Goal: Task Accomplishment & Management: Complete application form

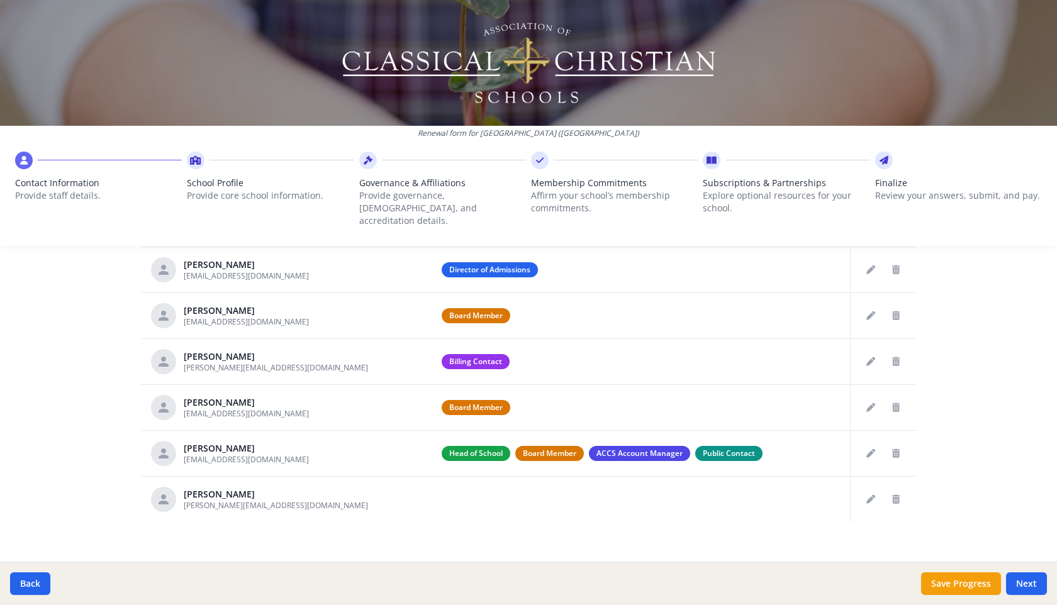
scroll to position [570, 0]
click at [869, 492] on button "Edit staff" at bounding box center [871, 499] width 20 height 20
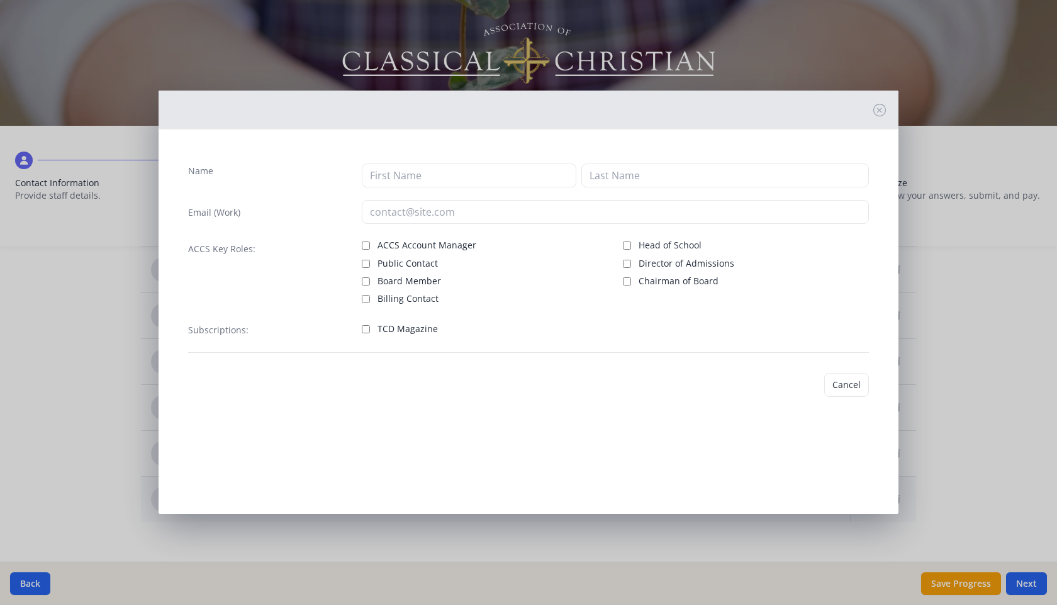
type input "[PERSON_NAME]"
type input "Jolly"
type input "[PERSON_NAME][EMAIL_ADDRESS][DOMAIN_NAME]"
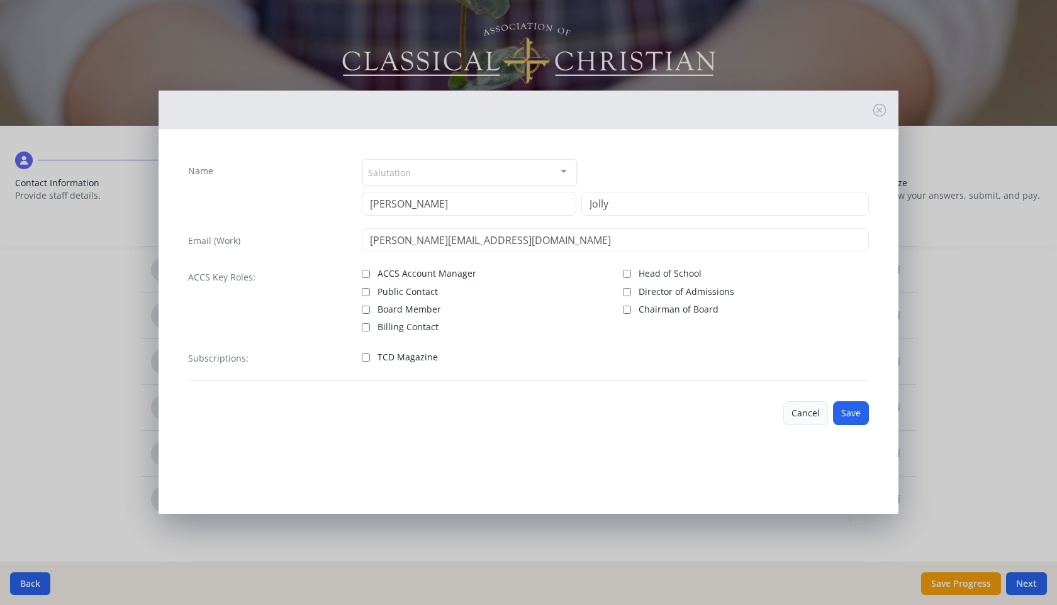
click at [811, 419] on button "Cancel" at bounding box center [805, 413] width 45 height 24
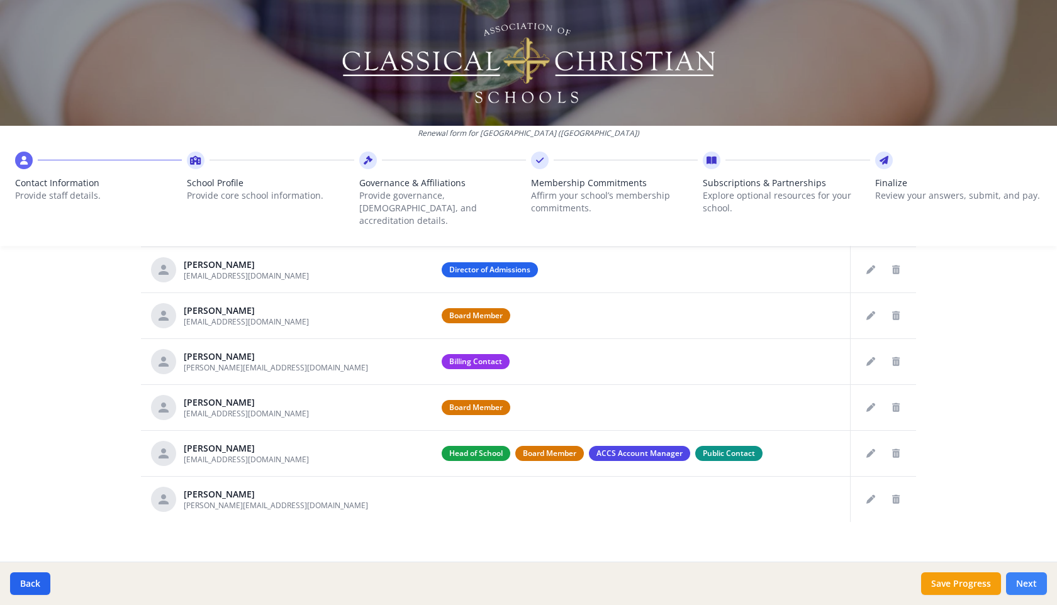
click at [1027, 586] on button "Next" at bounding box center [1026, 583] width 41 height 23
type input "[PHONE_NUMBER]"
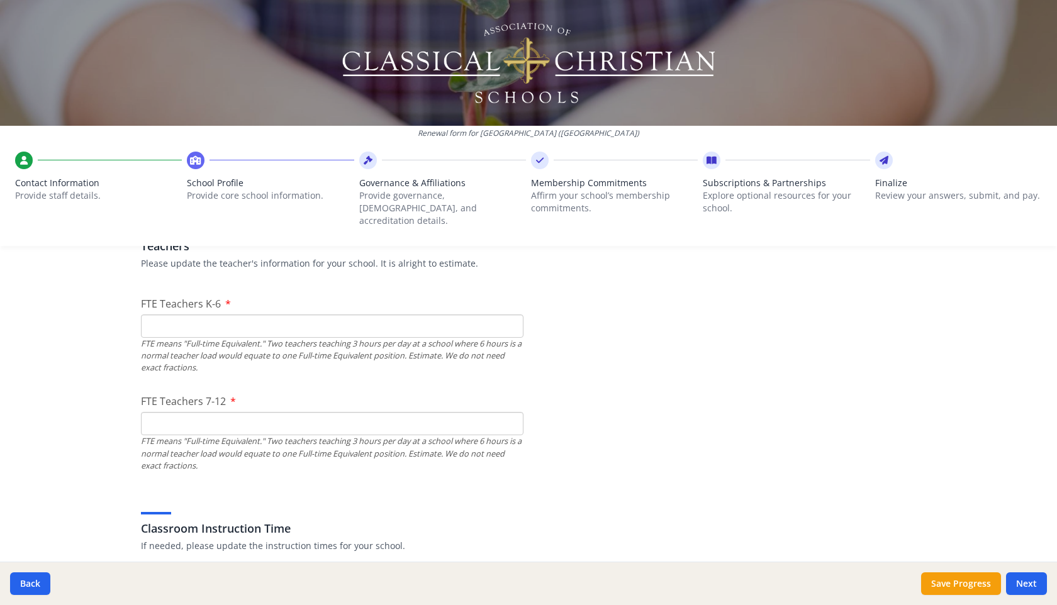
scroll to position [762, 0]
click at [248, 314] on input "FTE Teachers K-6" at bounding box center [332, 323] width 382 height 23
type input "3"
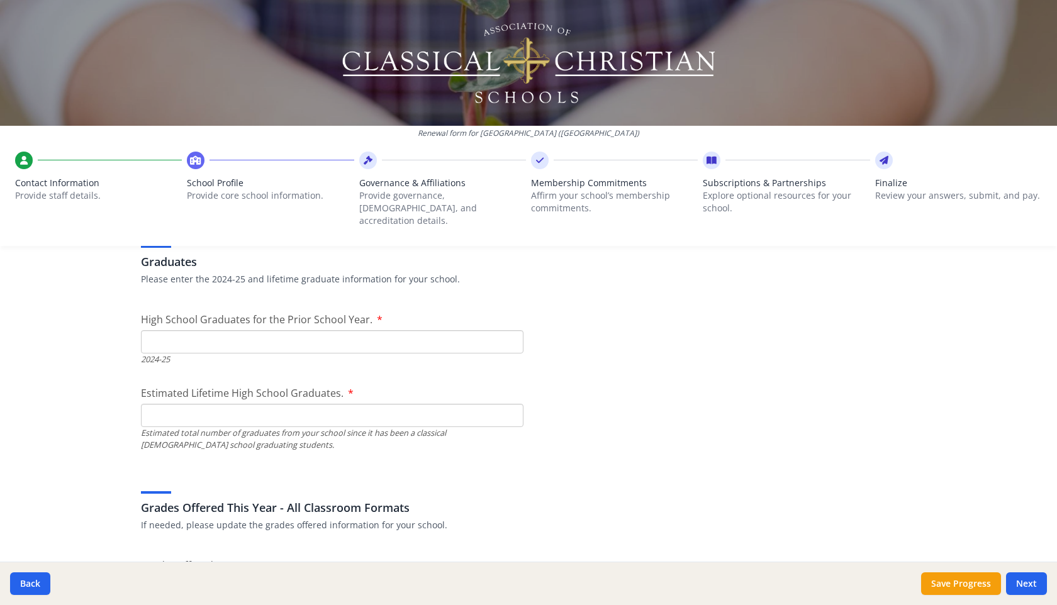
scroll to position [1784, 0]
type input "3"
click at [331, 331] on input "High School Graduates for the Prior School Year." at bounding box center [332, 340] width 382 height 23
type input "0"
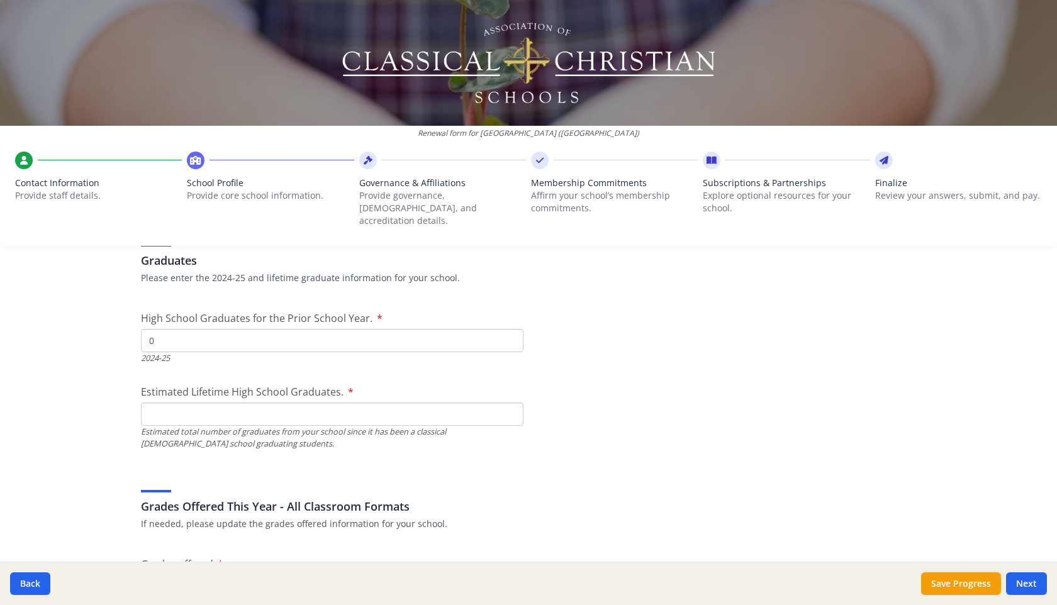
click at [232, 403] on input "Estimated Lifetime High School Graduates." at bounding box center [332, 414] width 382 height 23
type input "0"
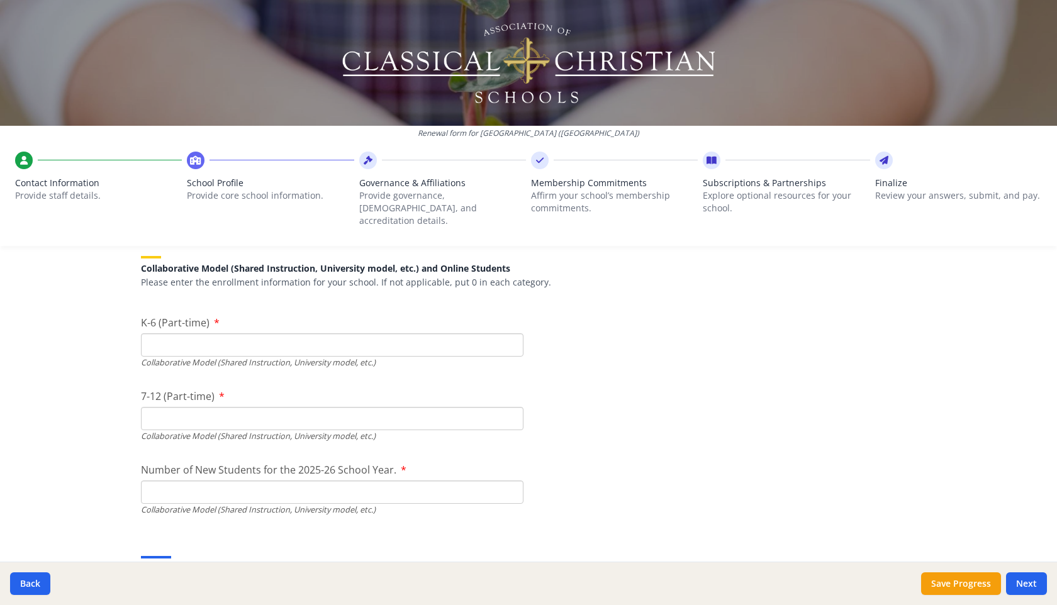
scroll to position [2959, 0]
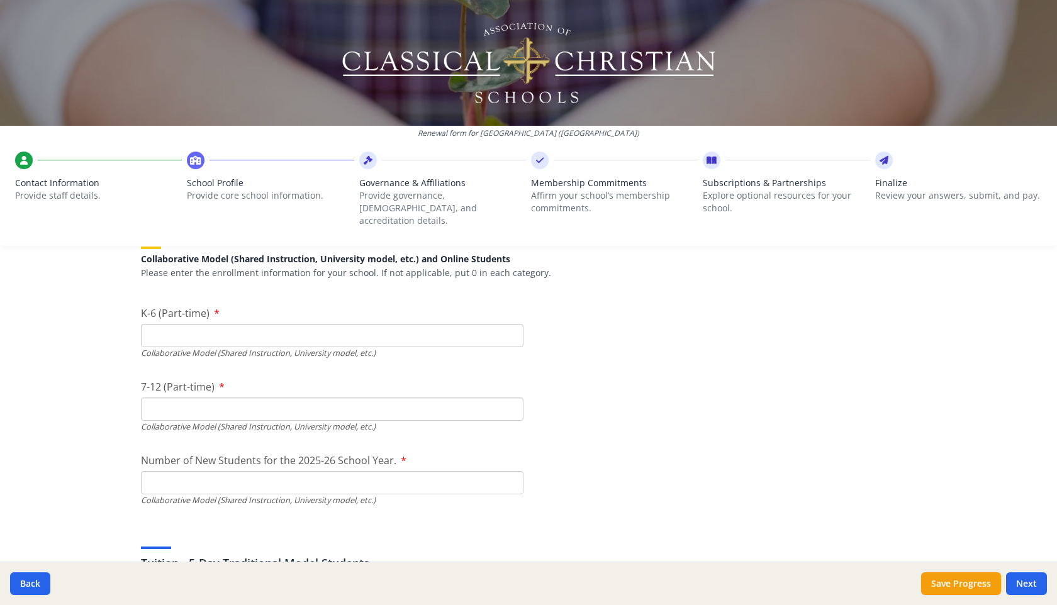
click at [240, 326] on input "K-6 (Part-time)" at bounding box center [332, 335] width 382 height 23
type input "33"
click at [197, 398] on input "7-12 (Part-time)" at bounding box center [332, 409] width 382 height 23
type input "18"
click at [376, 379] on div "7-12 (Part-time) 18 Collaborative Model (Shared Instruction, University model, …" at bounding box center [332, 405] width 382 height 53
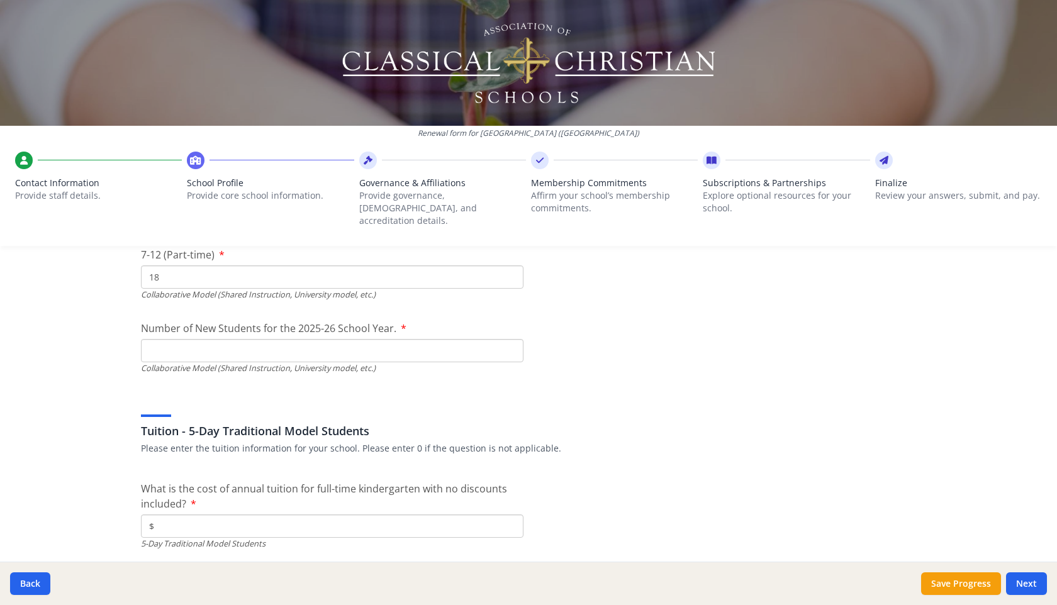
scroll to position [3104, 0]
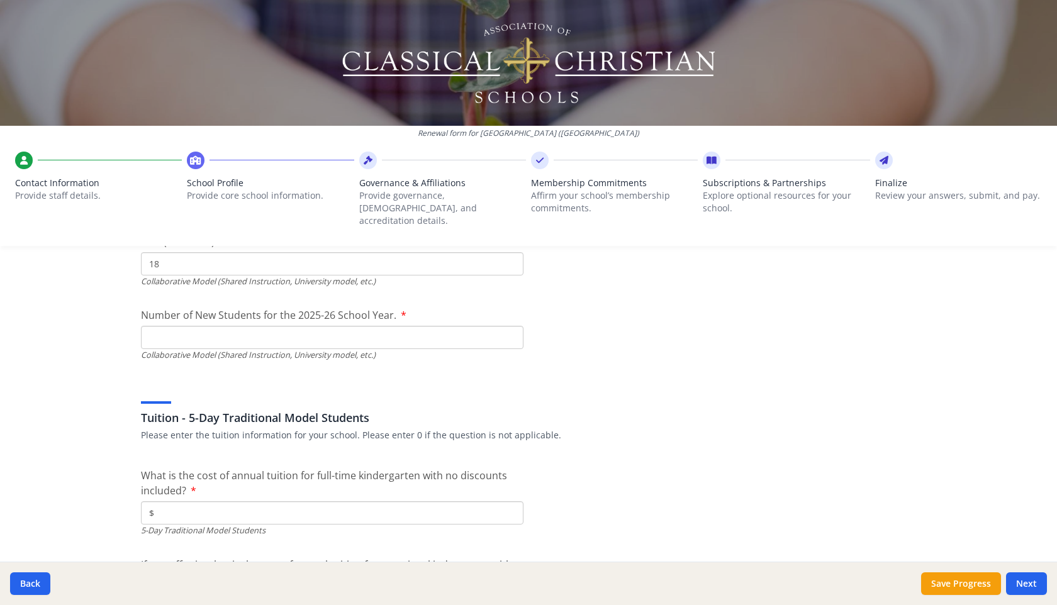
click at [210, 54] on input "Number of New Students for the 2025-26 School Year." at bounding box center [332, 42] width 382 height 23
type input "23"
click at [364, 381] on div "Tuition - 5-Day Traditional Model Students Please enter the tuition information…" at bounding box center [528, 411] width 775 height 60
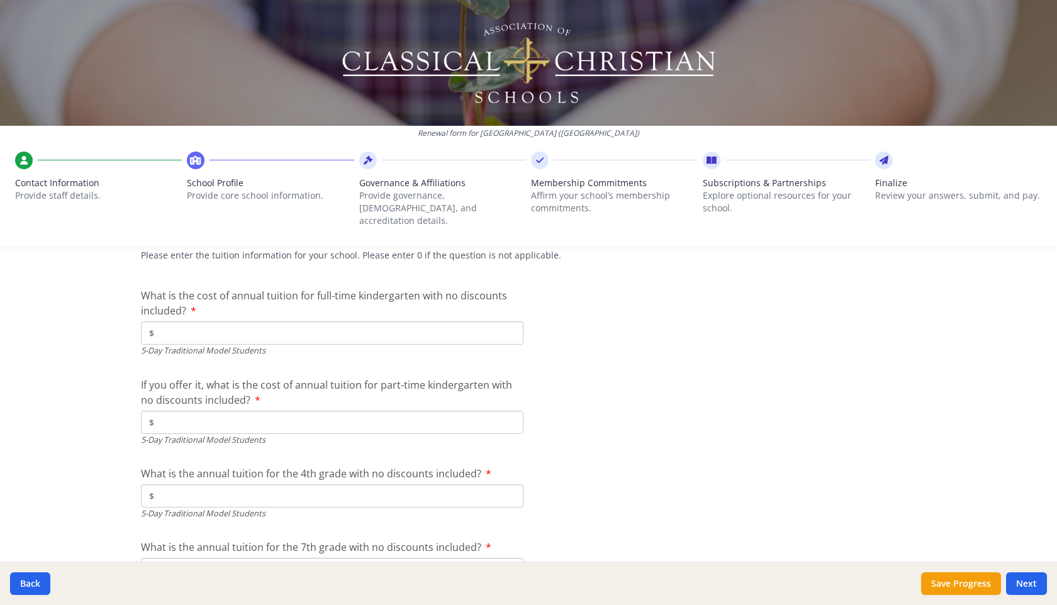
scroll to position [3288, 0]
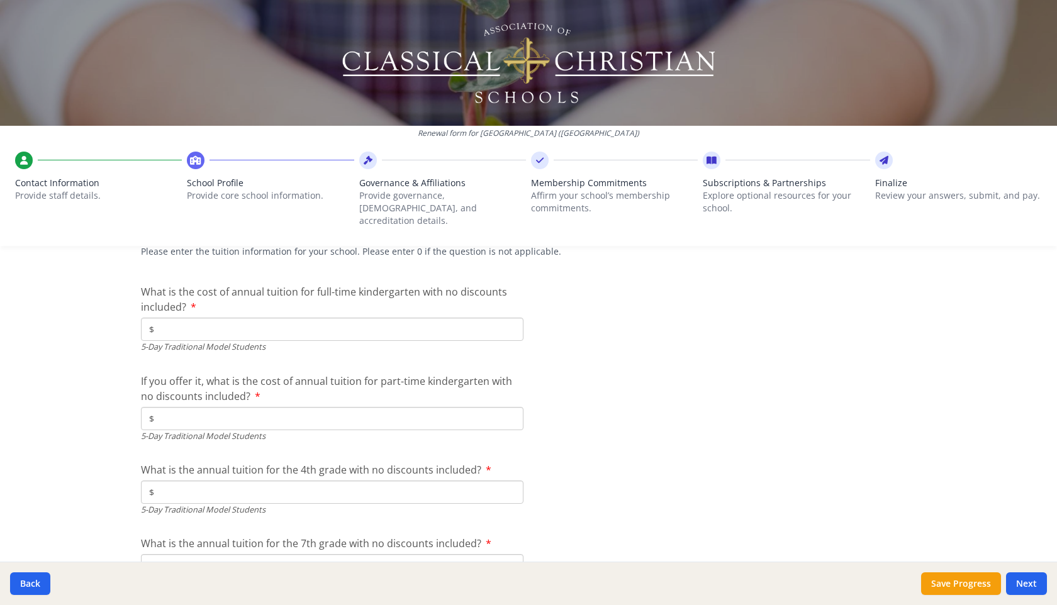
click at [229, 318] on input "$" at bounding box center [332, 329] width 382 height 23
type input "$5 500"
click at [213, 407] on input "$" at bounding box center [332, 418] width 382 height 23
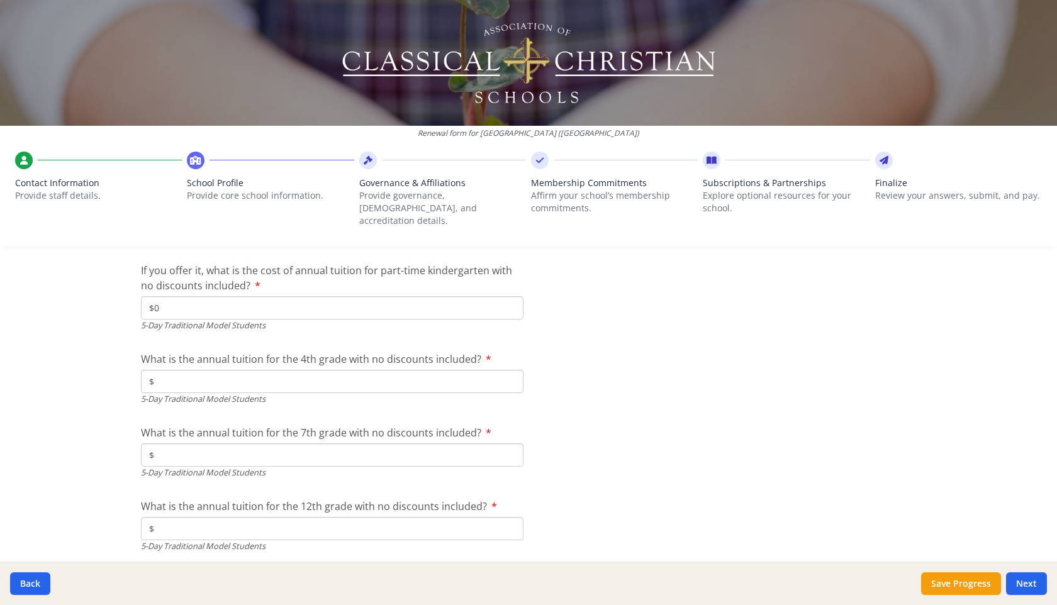
scroll to position [3391, 0]
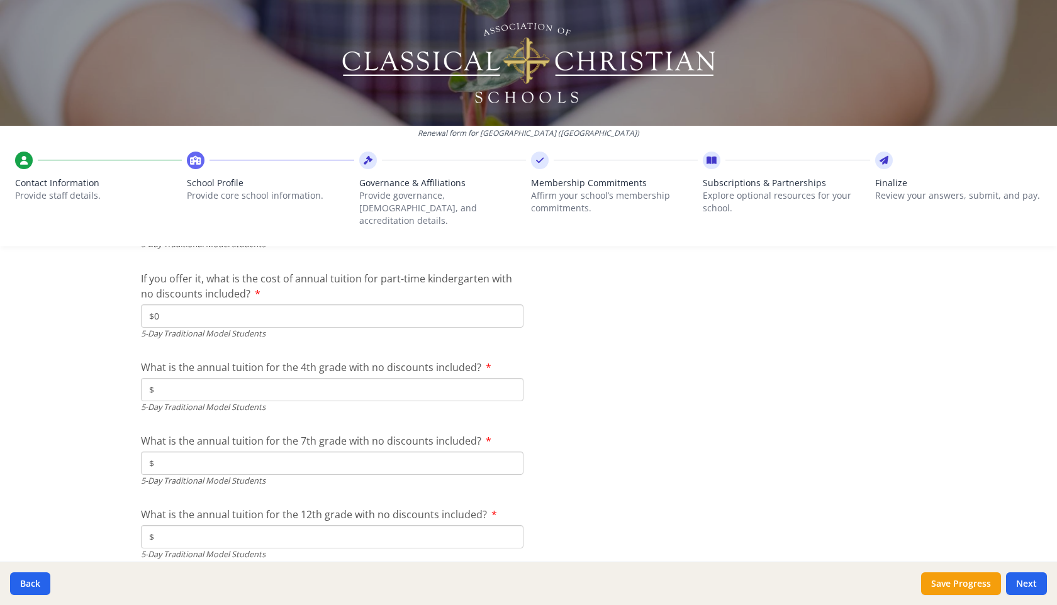
type input "$0"
click at [252, 378] on input "$" at bounding box center [332, 389] width 382 height 23
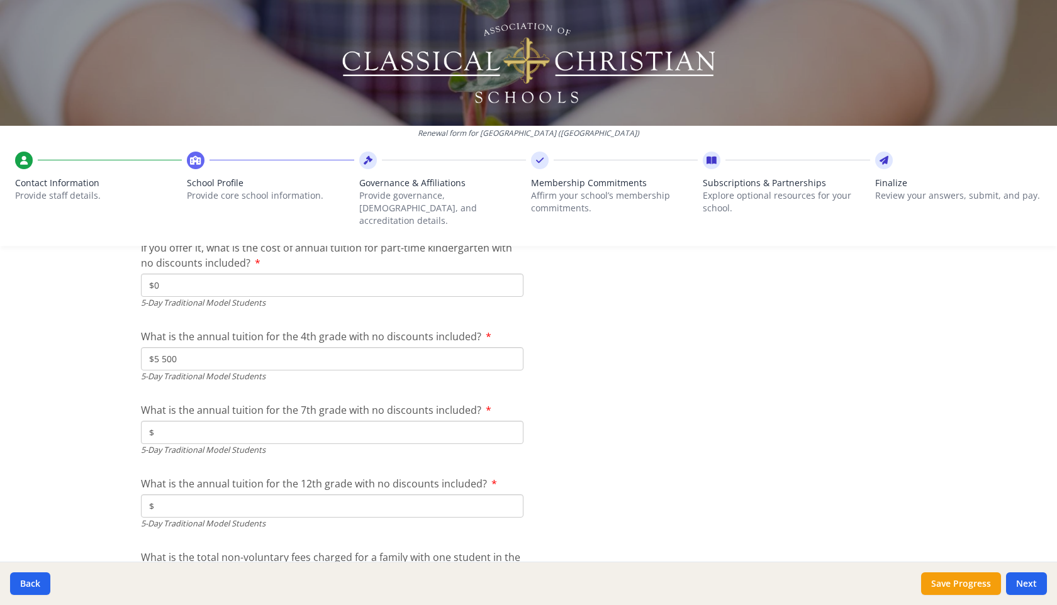
scroll to position [3431, 0]
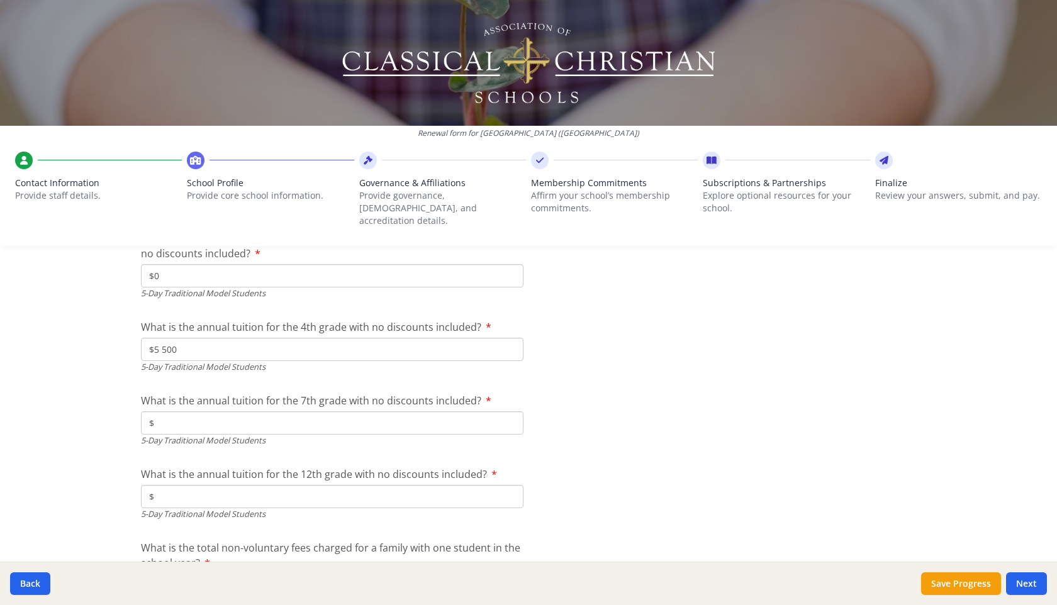
type input "$5 500"
click at [254, 411] on input "$" at bounding box center [332, 422] width 382 height 23
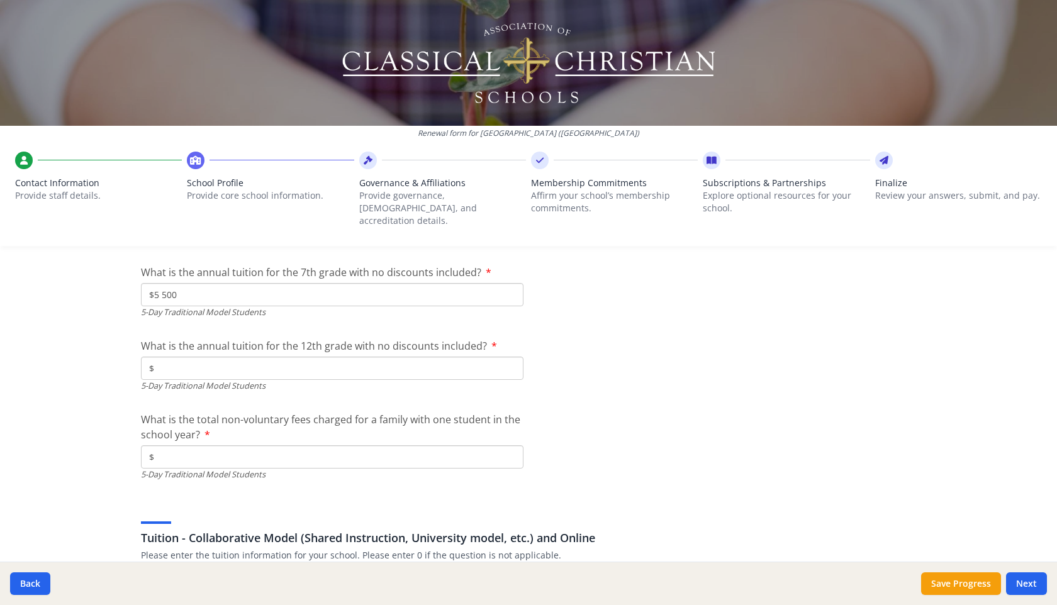
scroll to position [3576, 0]
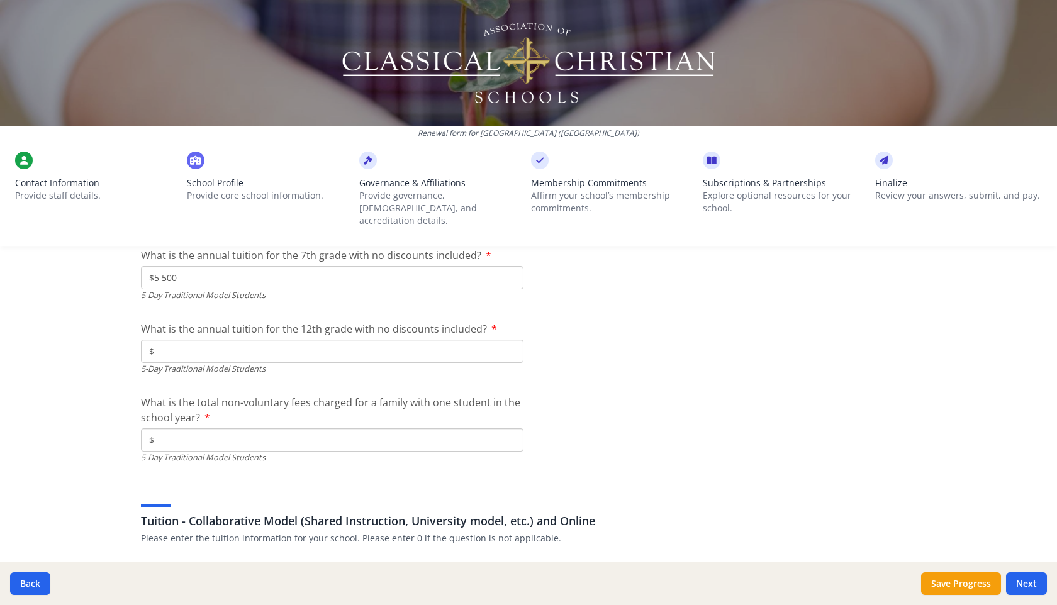
type input "$5 500"
click at [188, 340] on input "$" at bounding box center [332, 351] width 382 height 23
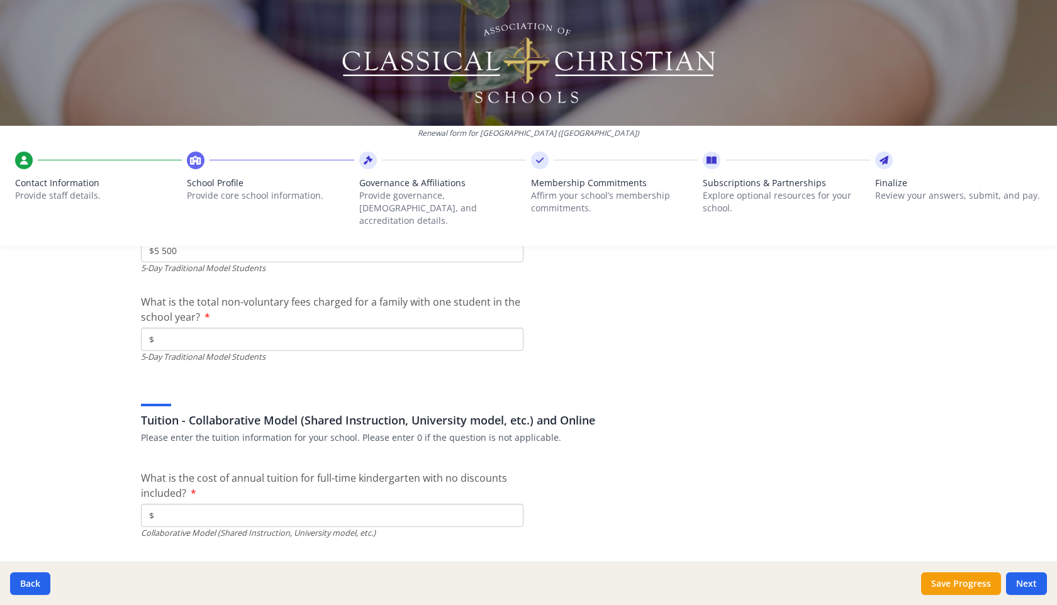
scroll to position [3676, 0]
type input "$5 500"
click at [170, 328] on input "$" at bounding box center [332, 339] width 382 height 23
type input "$400"
click at [259, 384] on div "Tuition - Collaborative Model (Shared Instruction, University model, etc.) and …" at bounding box center [528, 414] width 775 height 60
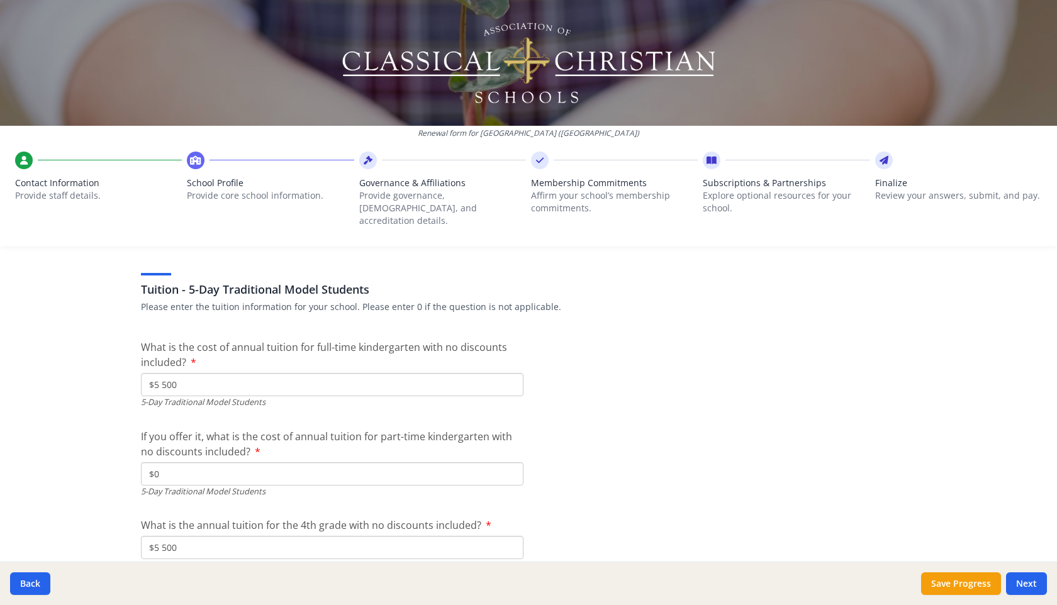
scroll to position [3232, 0]
click at [191, 374] on input "$5 500" at bounding box center [332, 385] width 382 height 23
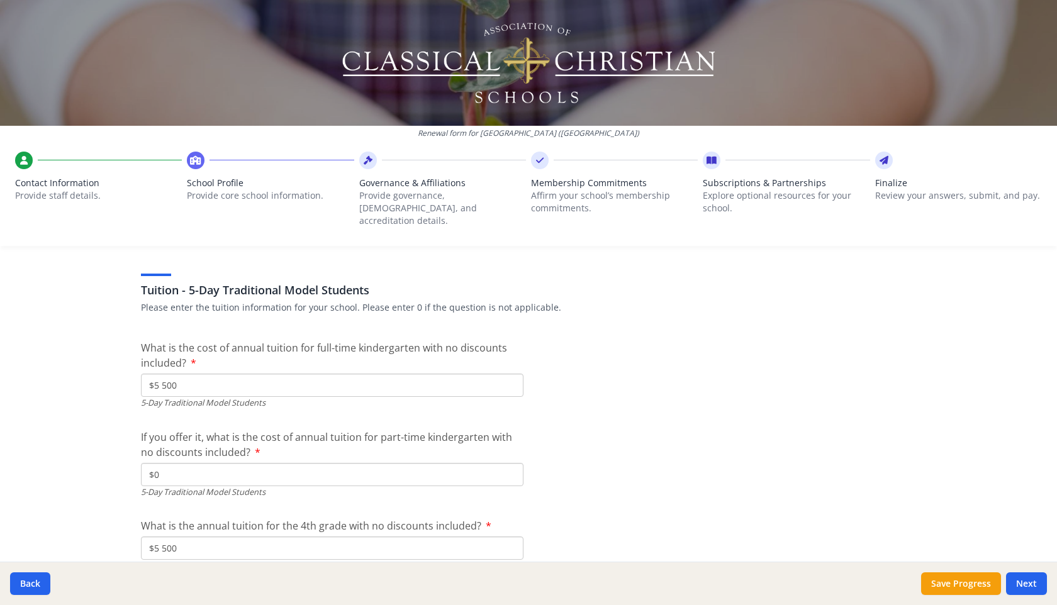
click at [191, 374] on input "$5 500" at bounding box center [332, 385] width 382 height 23
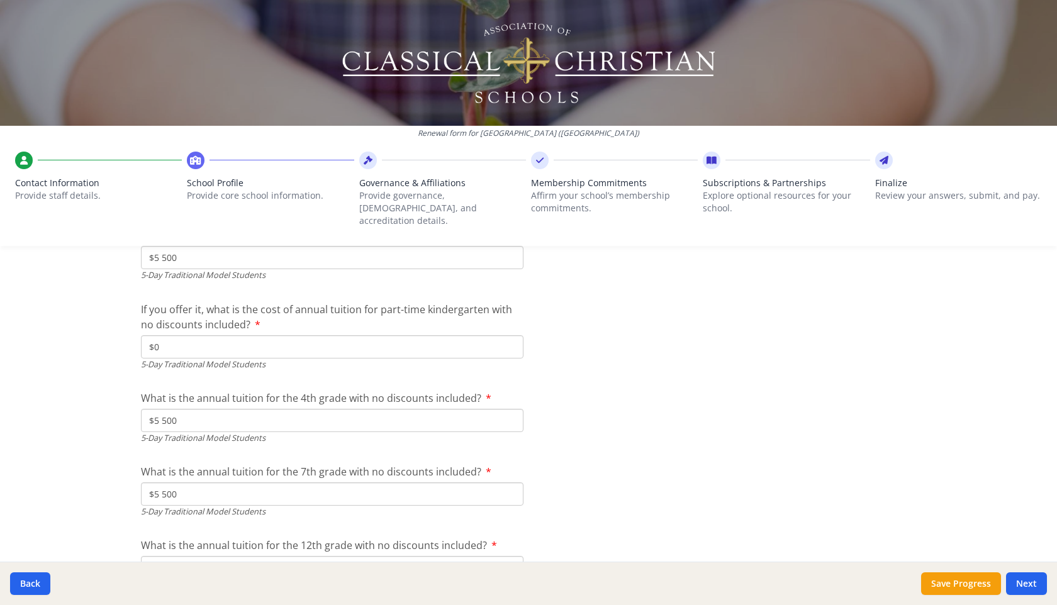
scroll to position [3359, 0]
click at [184, 247] on input "$5 500" at bounding box center [332, 258] width 382 height 23
type input "$0"
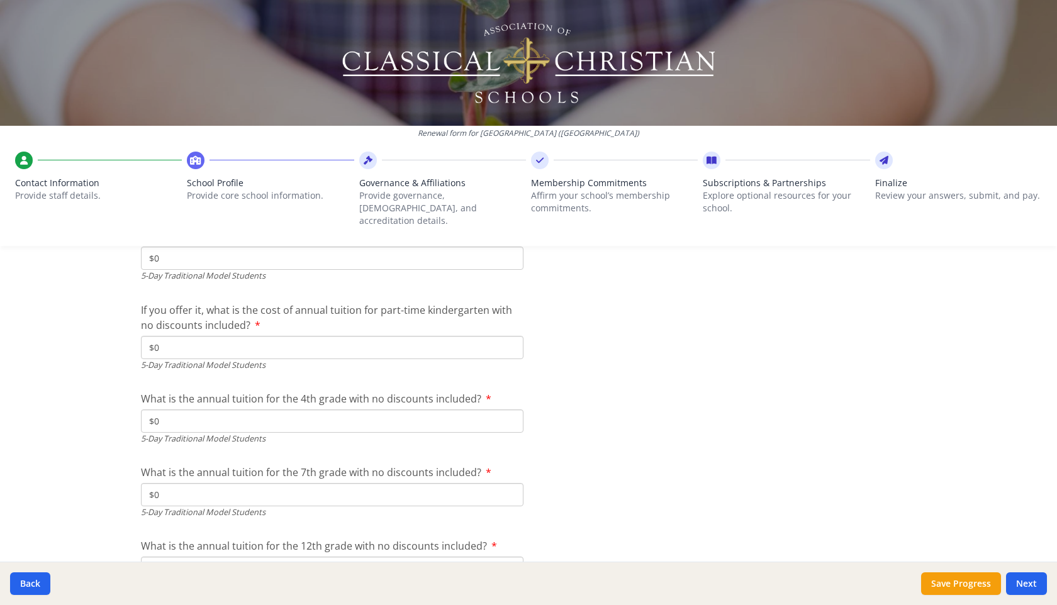
type input "$0"
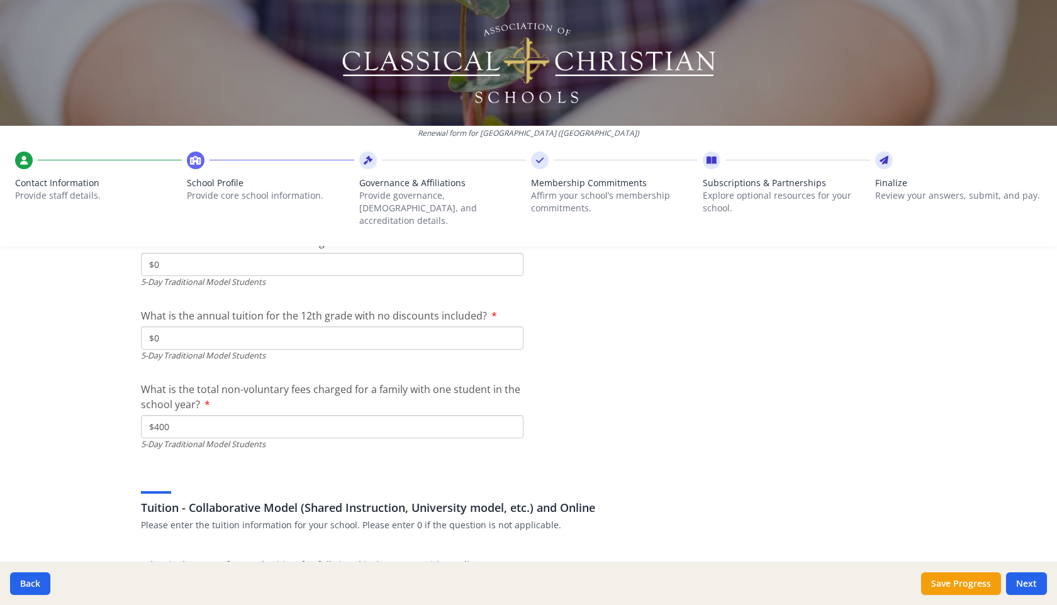
scroll to position [3596, 0]
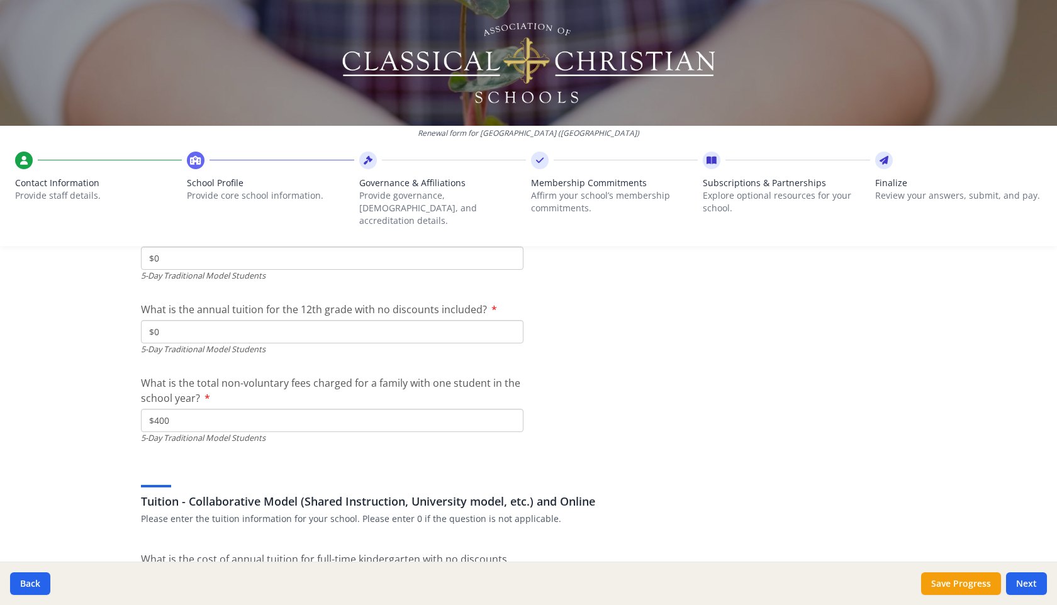
type input "$0"
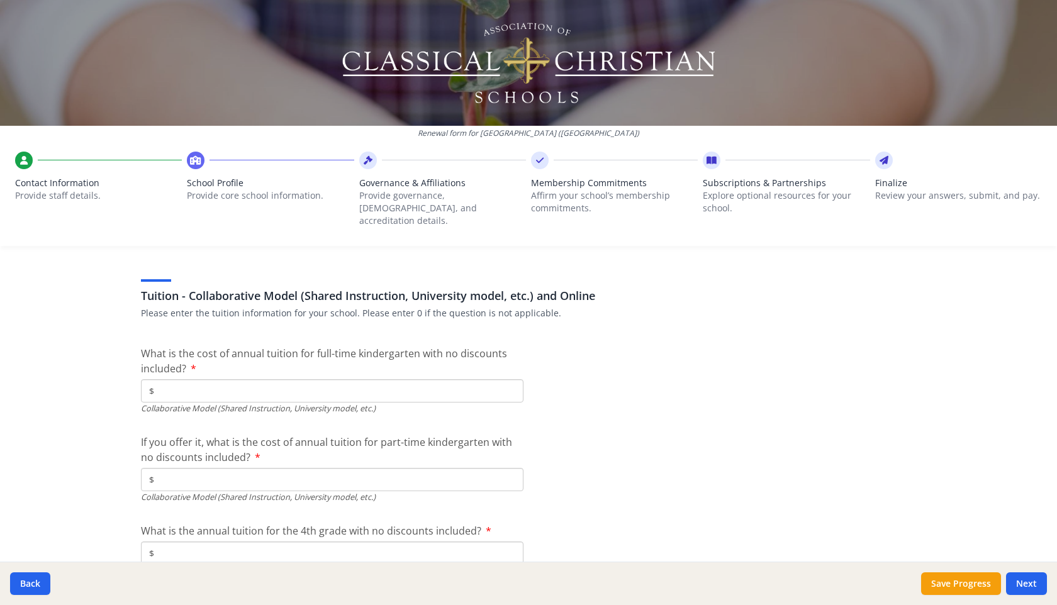
scroll to position [3796, 0]
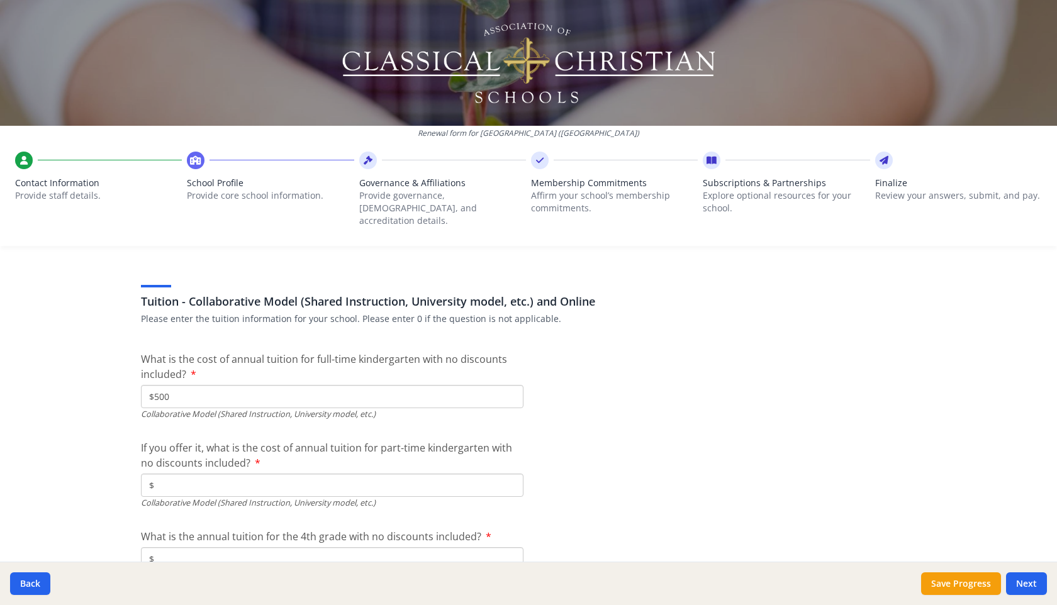
type input "$500"
type input "$5 500"
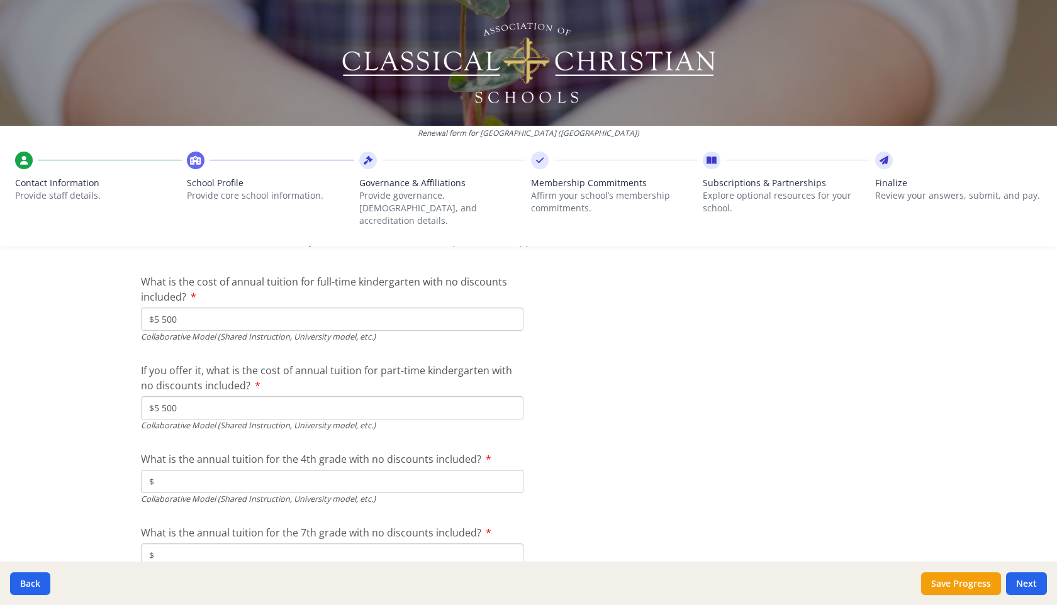
scroll to position [3927, 0]
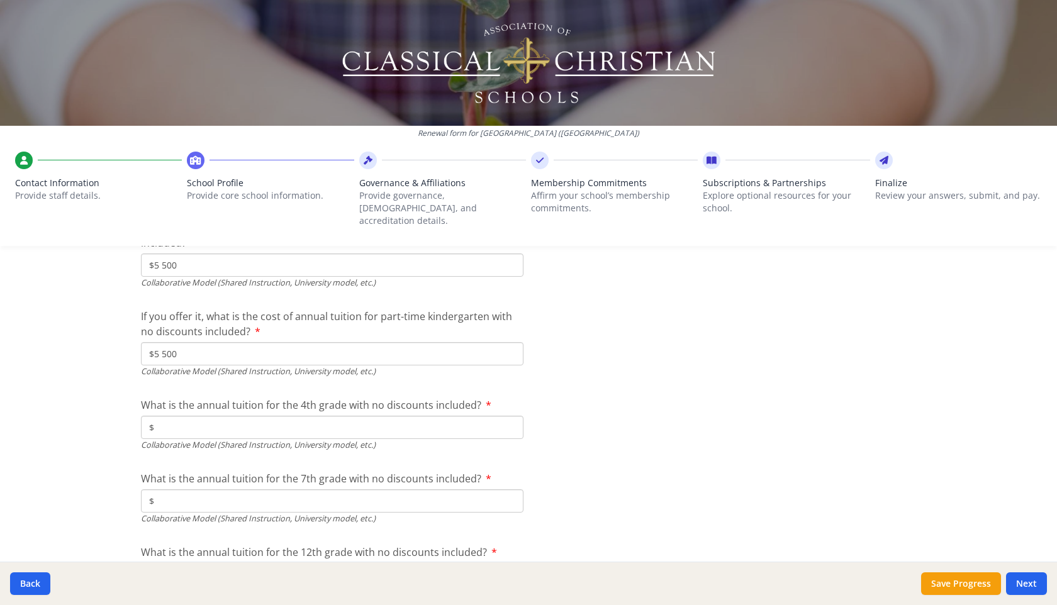
type input "$5 500"
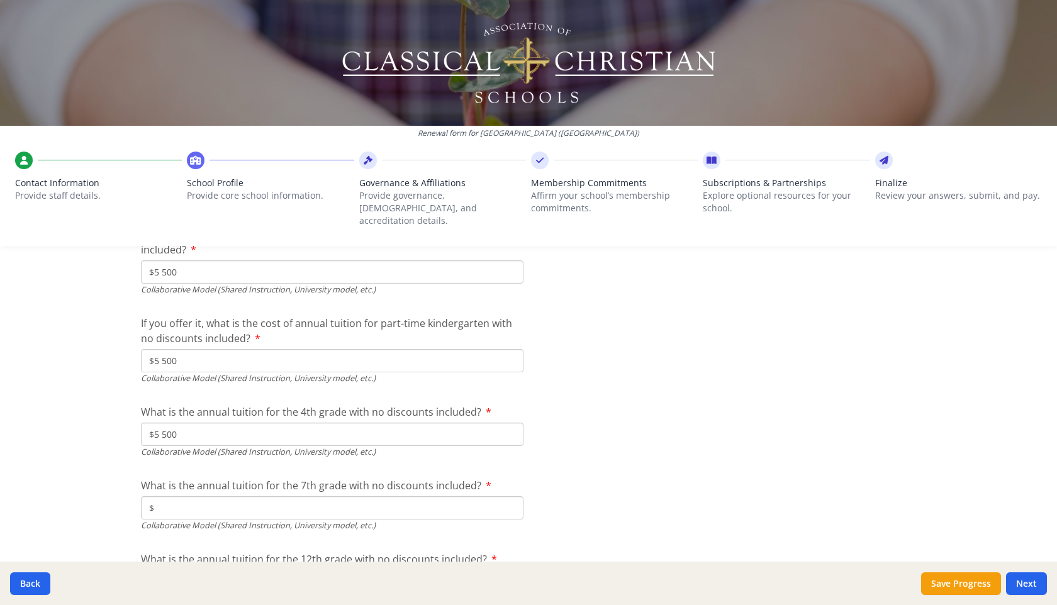
scroll to position [3923, 0]
type input "$5 500"
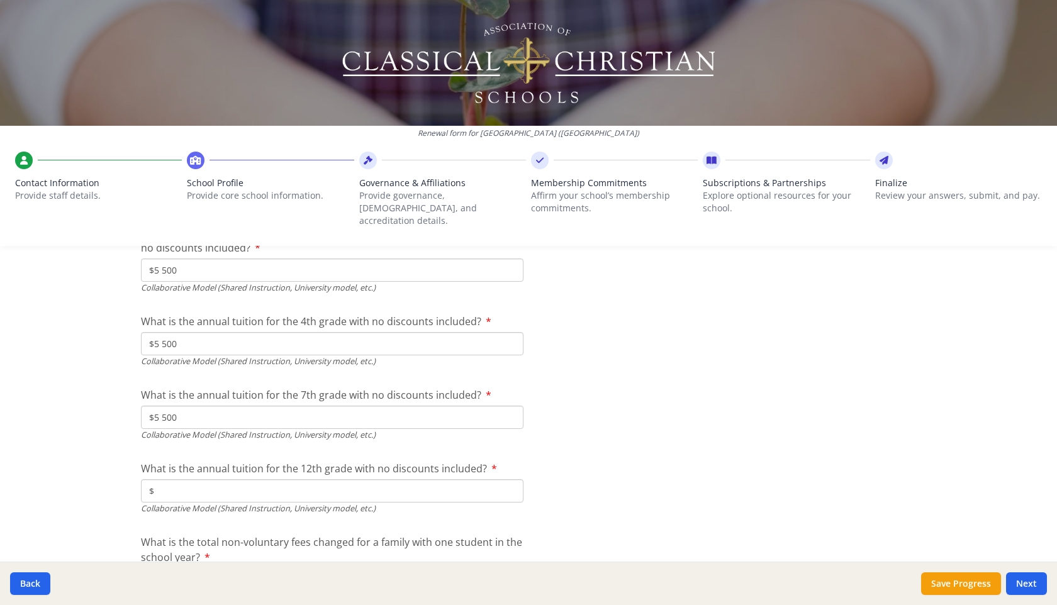
scroll to position [4092, 0]
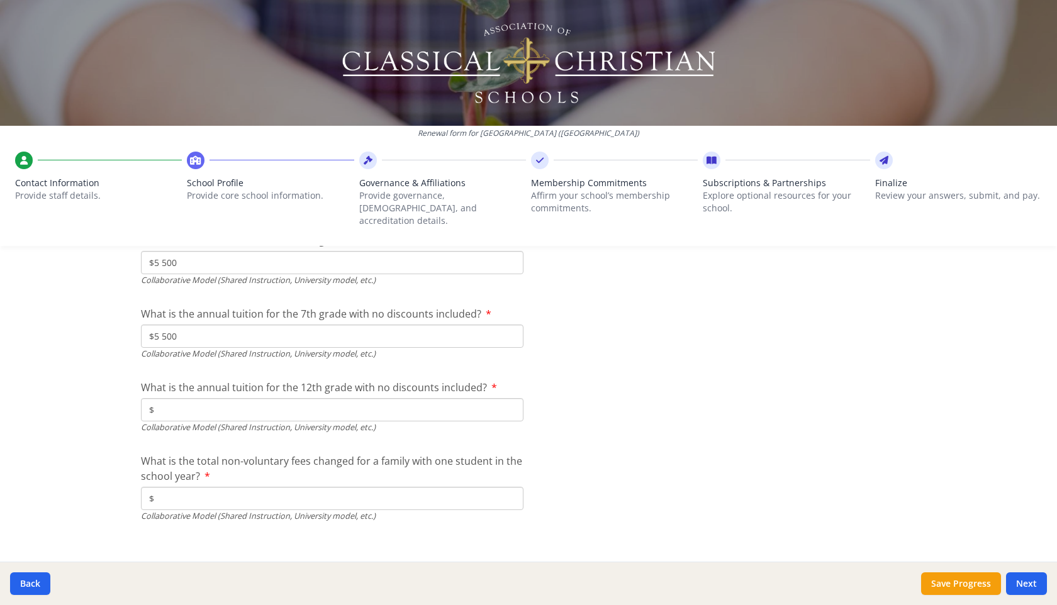
type input "$5 500"
click at [226, 487] on input "$" at bounding box center [332, 498] width 382 height 23
type input "$400"
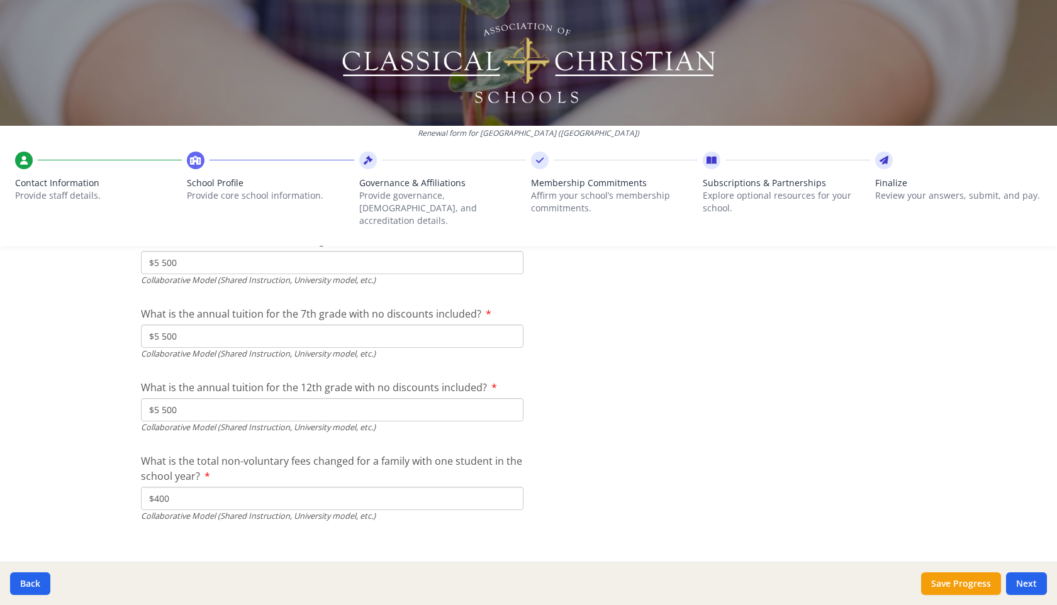
click at [323, 464] on label "What is the total non-voluntary fees changed for a family with one student in t…" at bounding box center [332, 469] width 382 height 30
click at [323, 487] on input "$400" at bounding box center [332, 498] width 382 height 23
click at [981, 584] on button "Save Progress" at bounding box center [961, 583] width 80 height 23
click at [1039, 584] on button "Next" at bounding box center [1026, 583] width 41 height 23
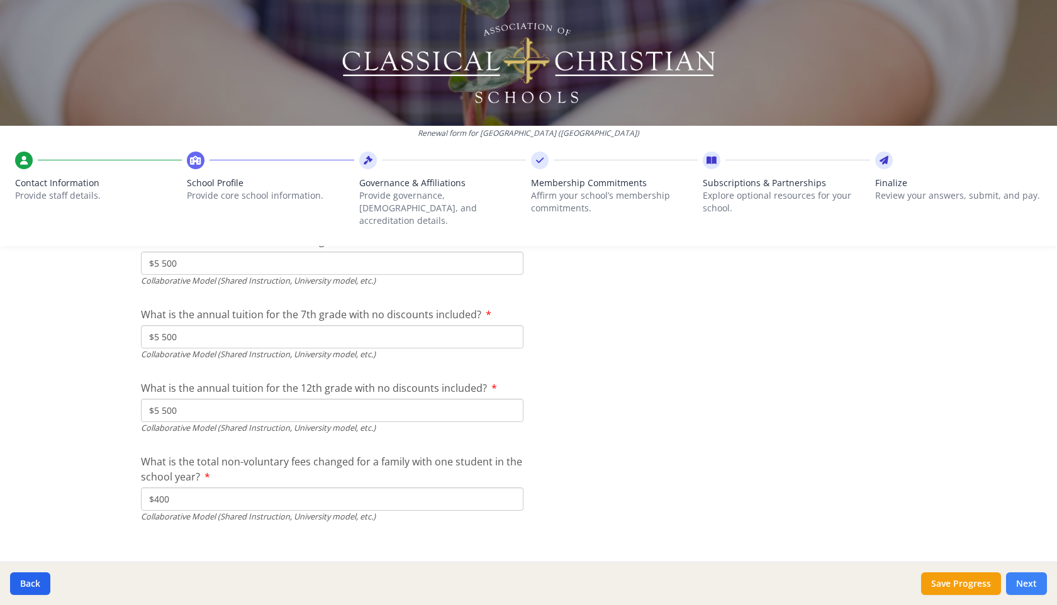
click at [1031, 586] on button "Next" at bounding box center [1026, 583] width 41 height 23
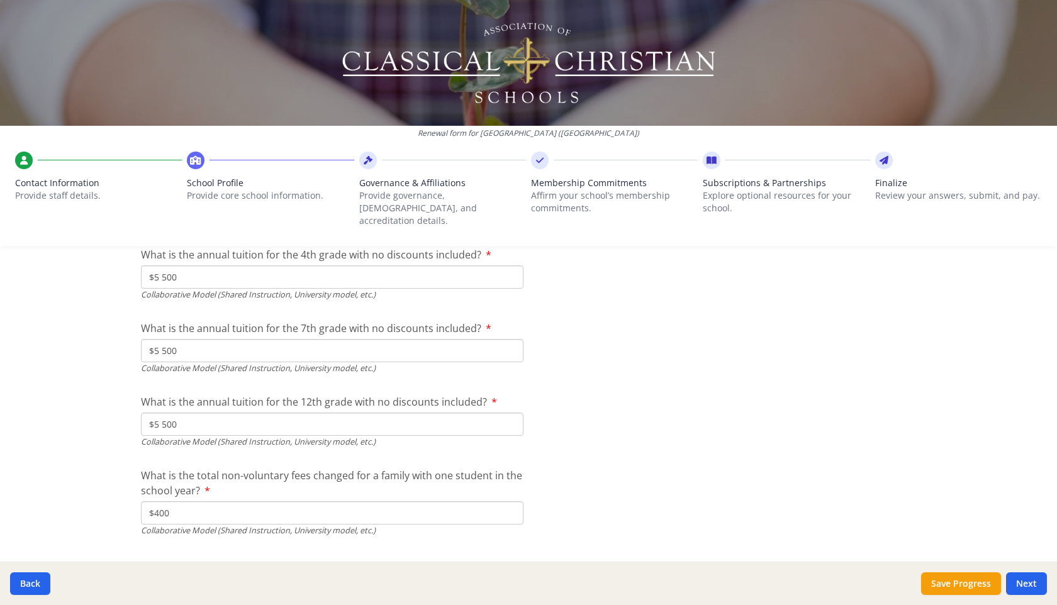
scroll to position [4178, 0]
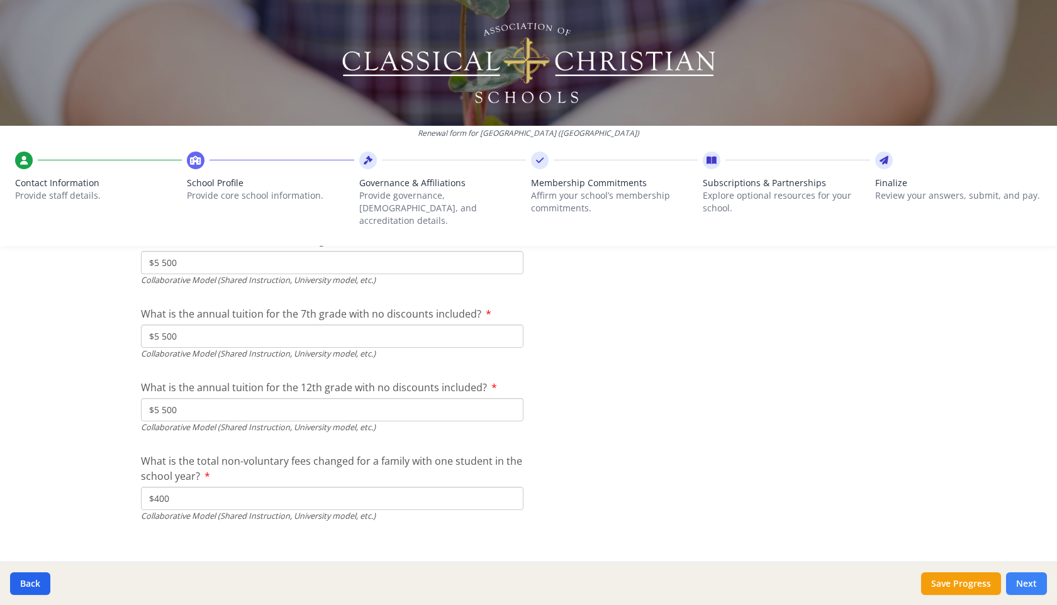
click at [1027, 577] on button "Next" at bounding box center [1026, 583] width 41 height 23
click at [1020, 581] on button "Next" at bounding box center [1026, 583] width 41 height 23
click at [1022, 581] on button "Next" at bounding box center [1026, 583] width 41 height 23
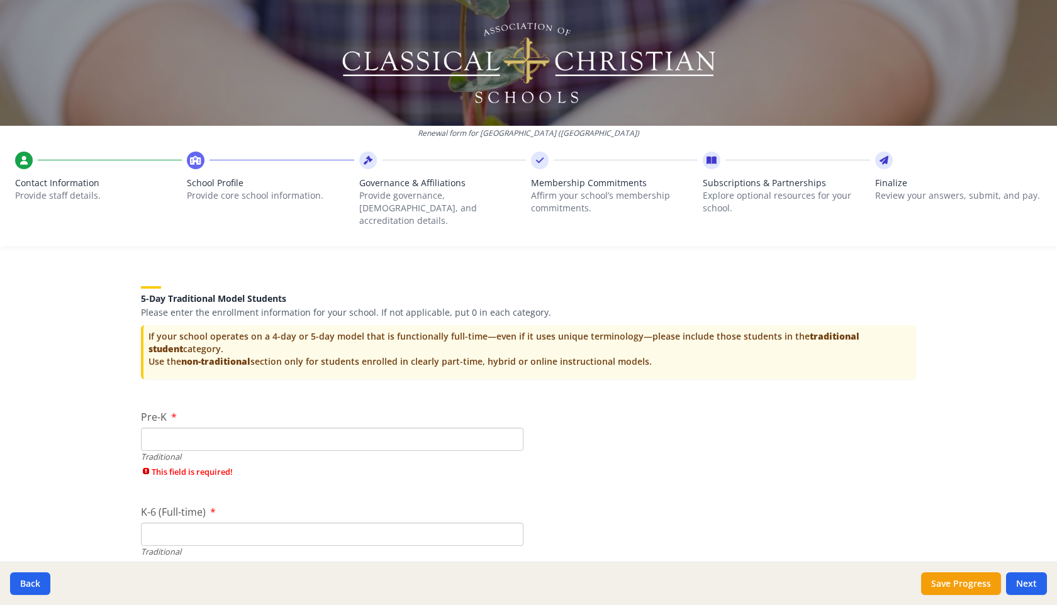
scroll to position [2492, 0]
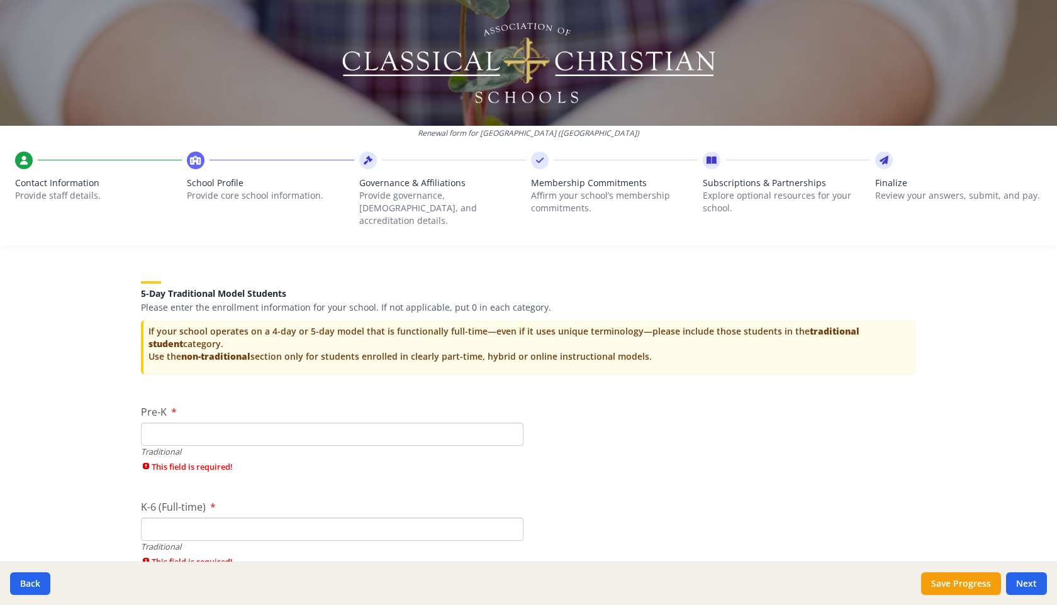
click at [265, 423] on input "Pre-K" at bounding box center [332, 434] width 382 height 23
type input "0"
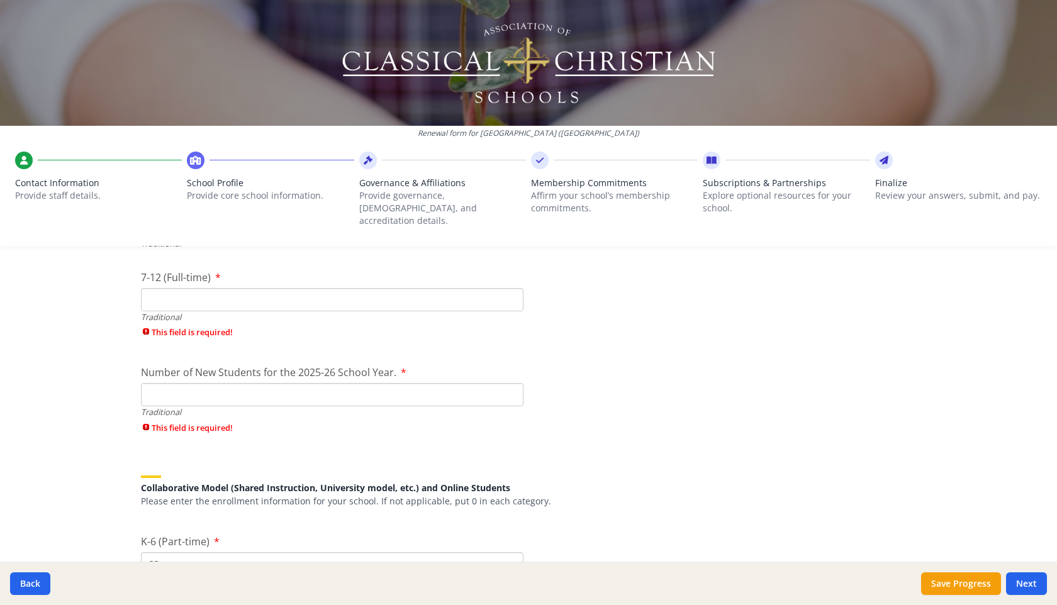
scroll to position [2777, 0]
type input "0"
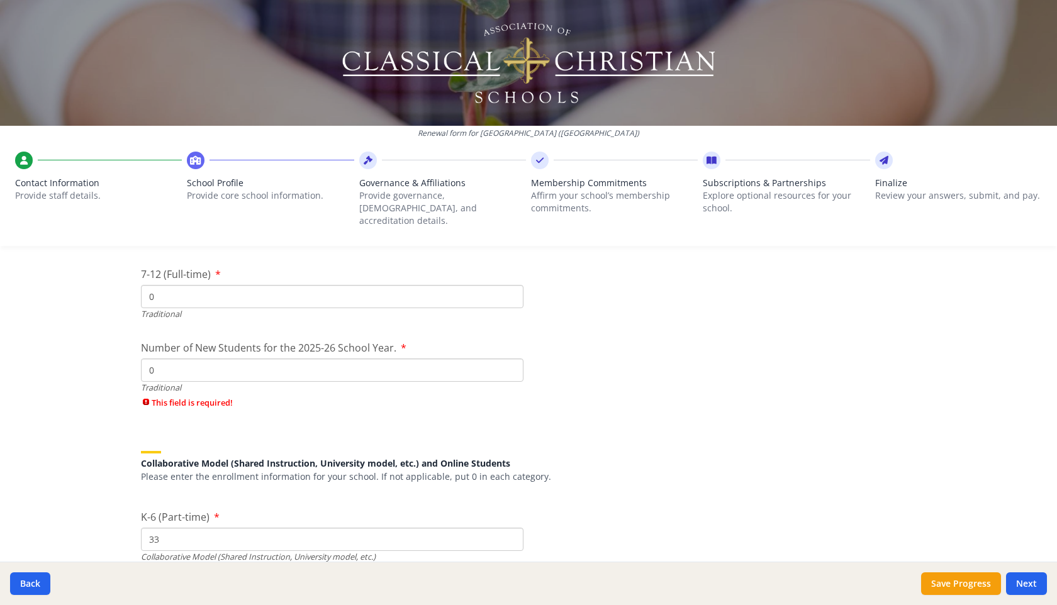
type input "0"
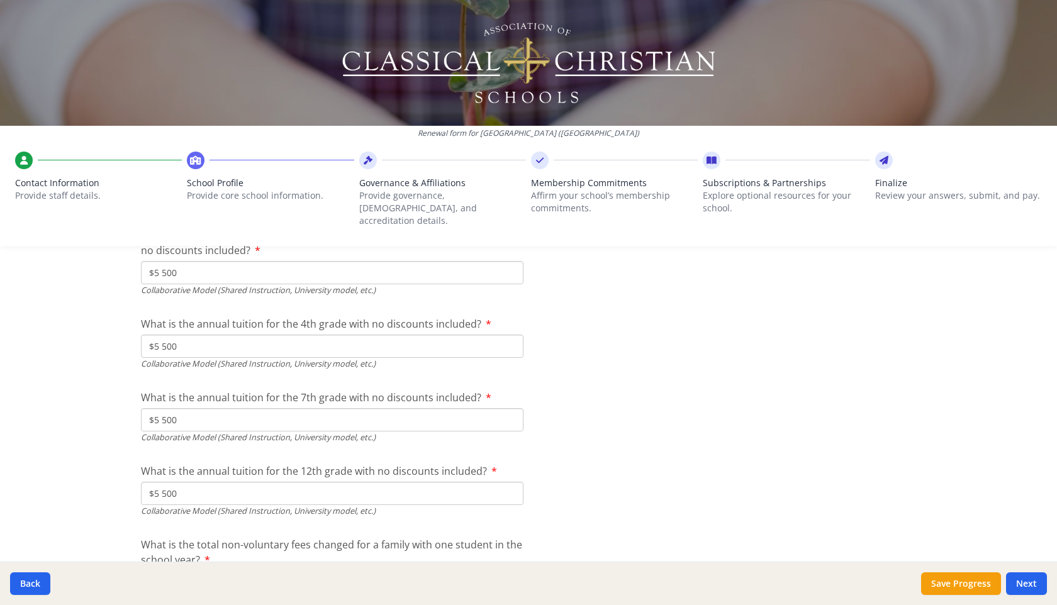
scroll to position [4092, 0]
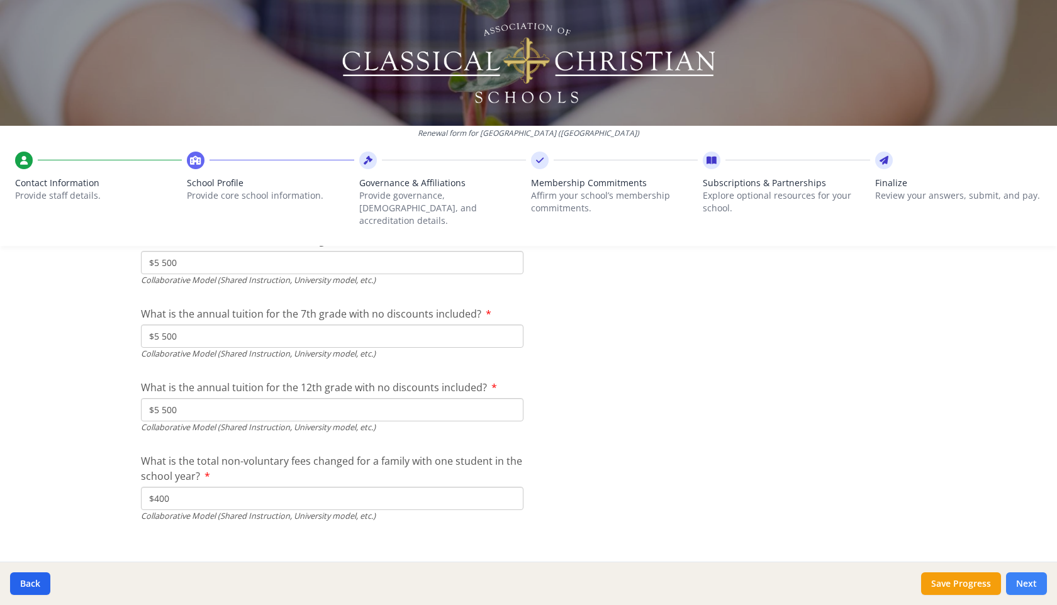
click at [1023, 581] on button "Next" at bounding box center [1026, 583] width 41 height 23
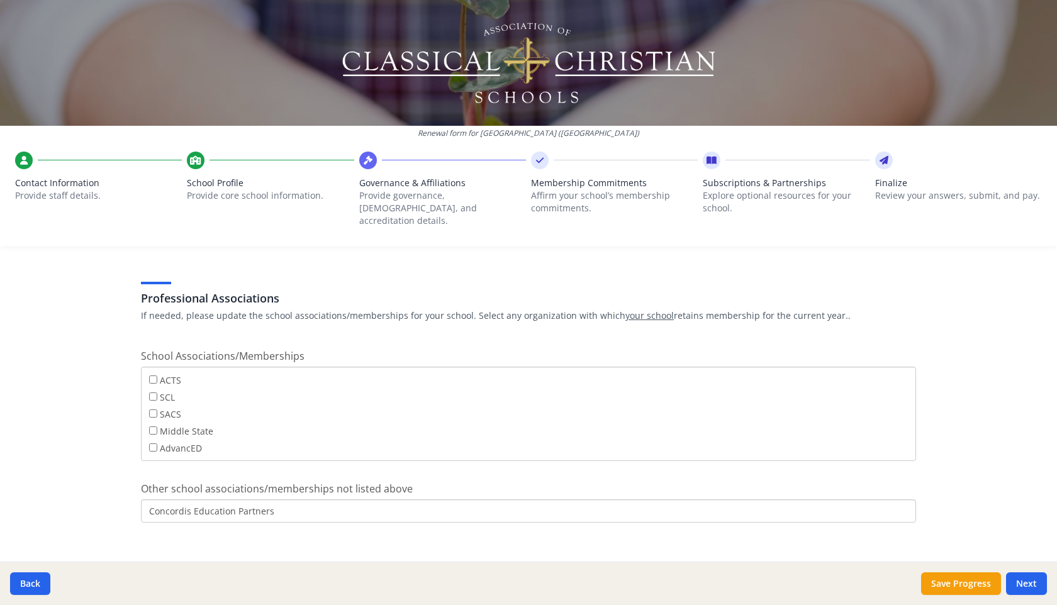
scroll to position [98, 0]
click at [246, 509] on div "Concordis Education Partners" at bounding box center [528, 510] width 775 height 23
click at [235, 499] on input "Concordis Education Partners" at bounding box center [528, 510] width 775 height 23
click at [278, 500] on input "Concordis Education Partners" at bounding box center [528, 510] width 775 height 23
click at [279, 500] on input "Concordis Education Partners" at bounding box center [528, 510] width 775 height 23
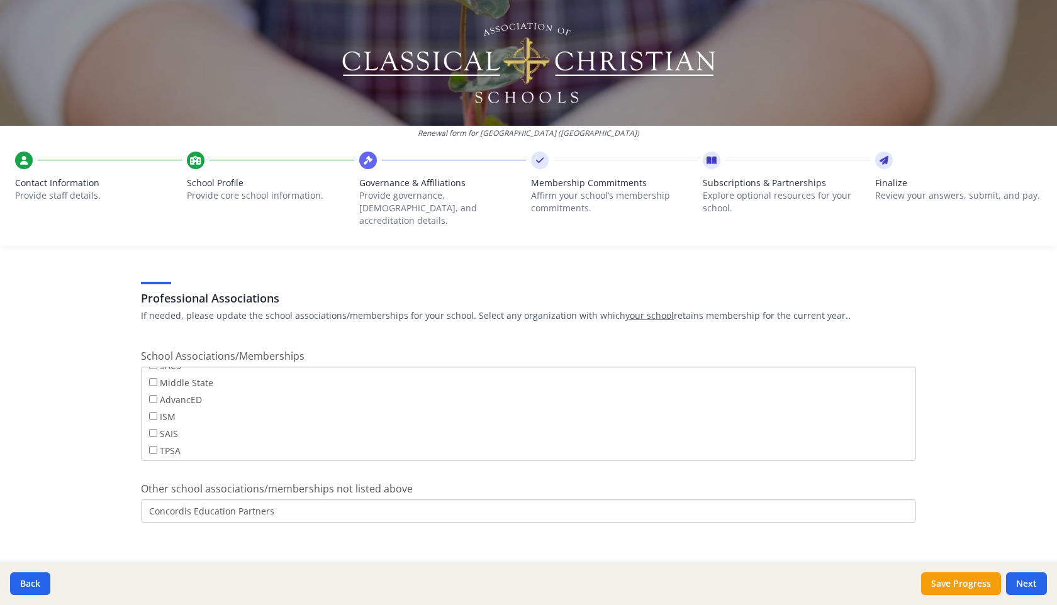
click at [340, 499] on input "Concordis Education Partners" at bounding box center [528, 510] width 775 height 23
type input "Concordis Education Partners & Heartland Education Reformation Organization"
click at [523, 537] on div "Governance Structure If needed, please update the governance structure for your…" at bounding box center [528, 0] width 805 height 1188
click at [1033, 579] on button "Next" at bounding box center [1026, 583] width 41 height 23
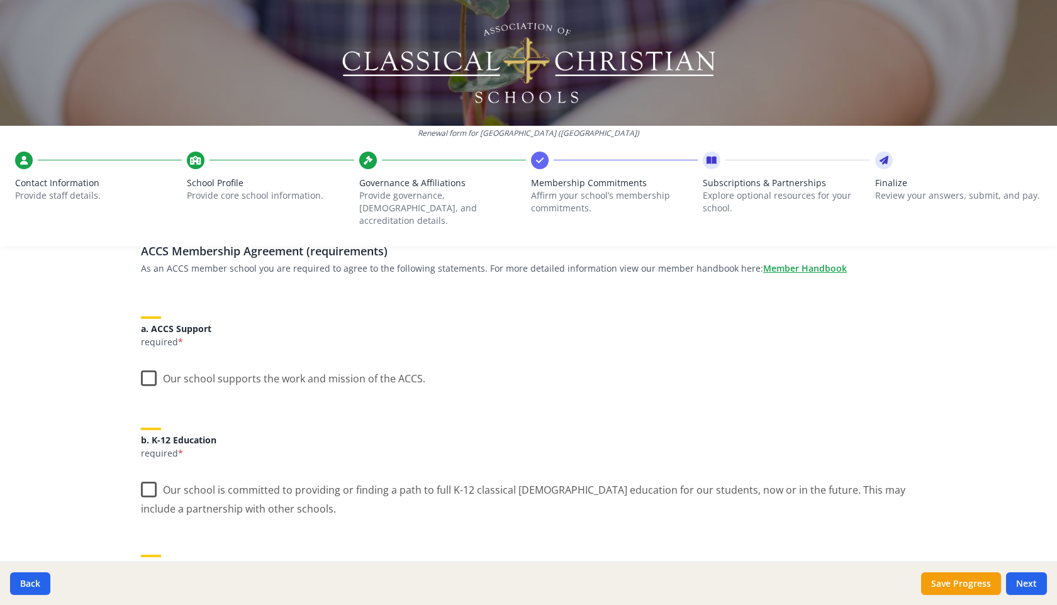
scroll to position [105, 0]
click at [149, 362] on label "Our school supports the work and mission of the ACCS." at bounding box center [283, 372] width 284 height 27
click at [0, 0] on input "Our school supports the work and mission of the ACCS." at bounding box center [0, 0] width 0 height 0
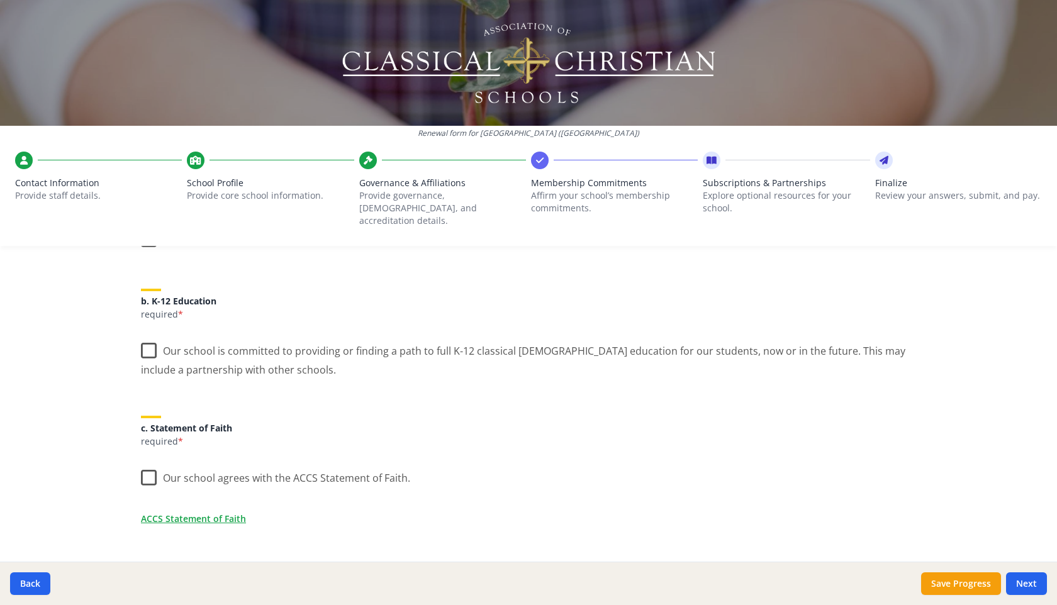
scroll to position [245, 0]
click at [151, 334] on label "Our school is committed to providing or finding a path to full K-12 classical […" at bounding box center [528, 352] width 775 height 42
click at [0, 0] on input "Our school is committed to providing or finding a path to full K-12 classical […" at bounding box center [0, 0] width 0 height 0
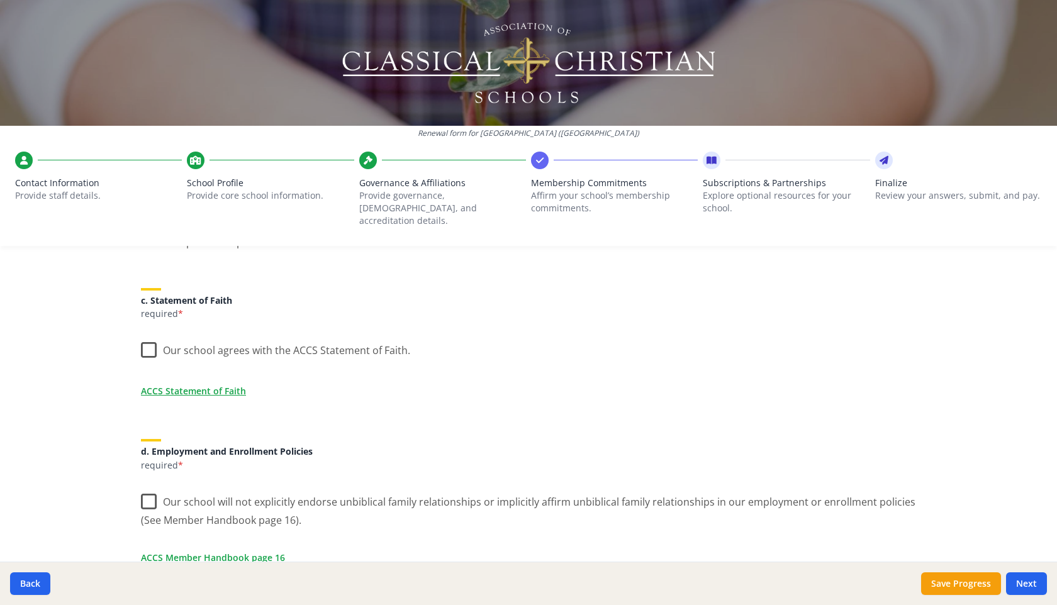
scroll to position [372, 0]
click at [150, 334] on label "Our school agrees with the ACCS Statement of Faith." at bounding box center [275, 344] width 269 height 27
click at [0, 0] on input "Our school agrees with the ACCS Statement of Faith." at bounding box center [0, 0] width 0 height 0
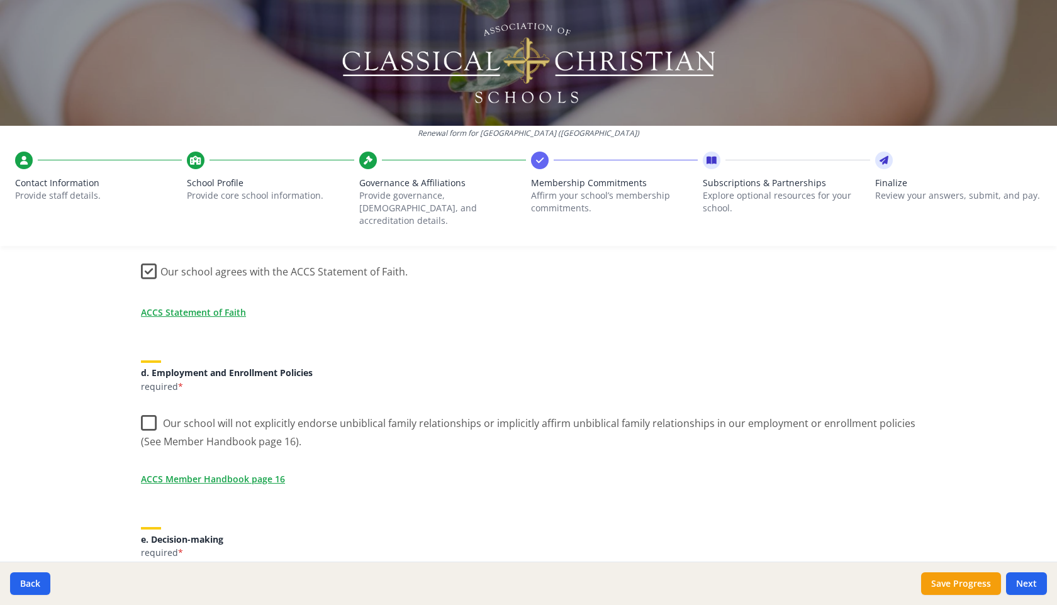
scroll to position [434, 0]
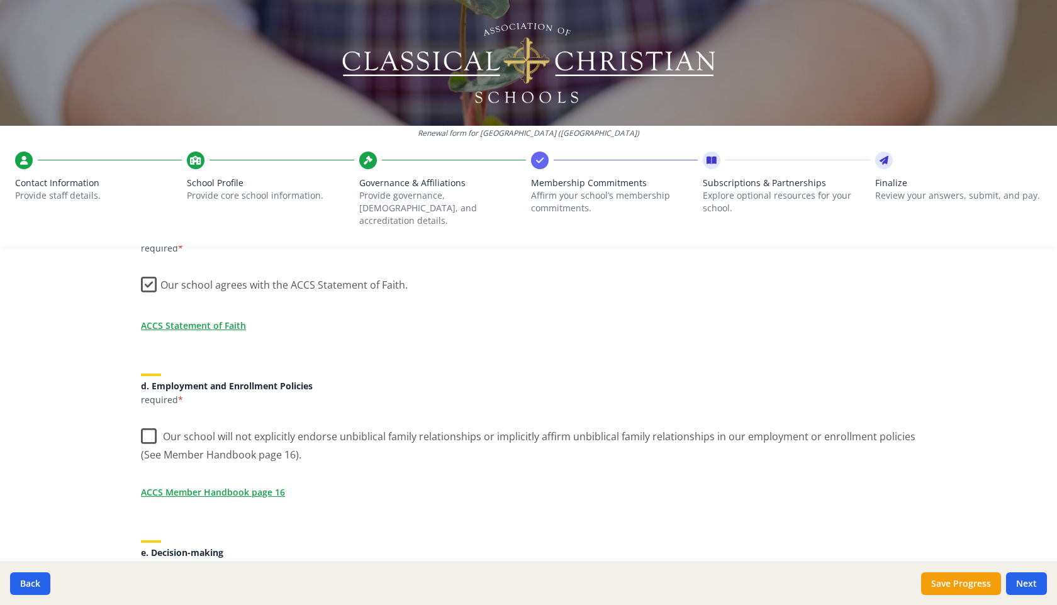
click at [152, 420] on label "Our school will not explicitly endorse unbiblical family relationships or impli…" at bounding box center [528, 441] width 775 height 42
click at [0, 0] on input "Our school will not explicitly endorse unbiblical family relationships or impli…" at bounding box center [0, 0] width 0 height 0
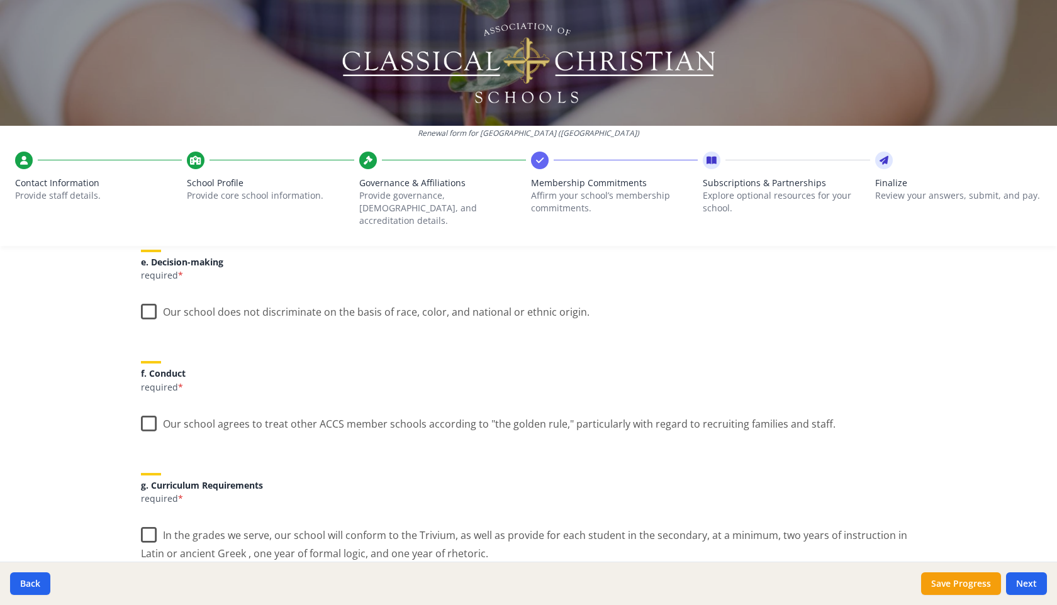
scroll to position [723, 0]
click at [150, 298] on label "Our school does not discriminate on the basis of race, color, and national or e…" at bounding box center [365, 311] width 449 height 27
click at [0, 0] on input "Our school does not discriminate on the basis of race, color, and national or e…" at bounding box center [0, 0] width 0 height 0
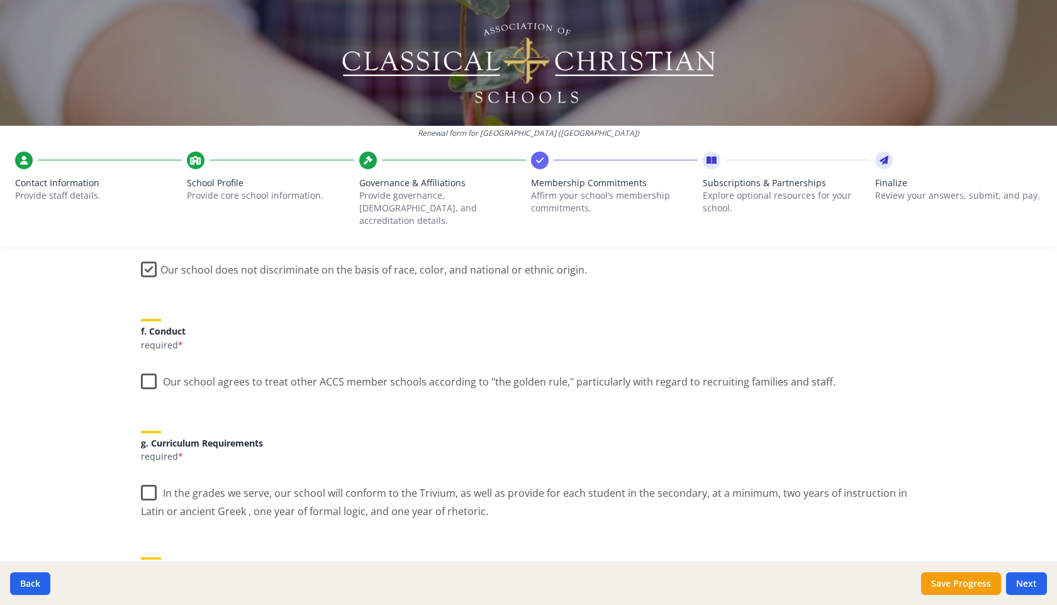
scroll to position [794, 0]
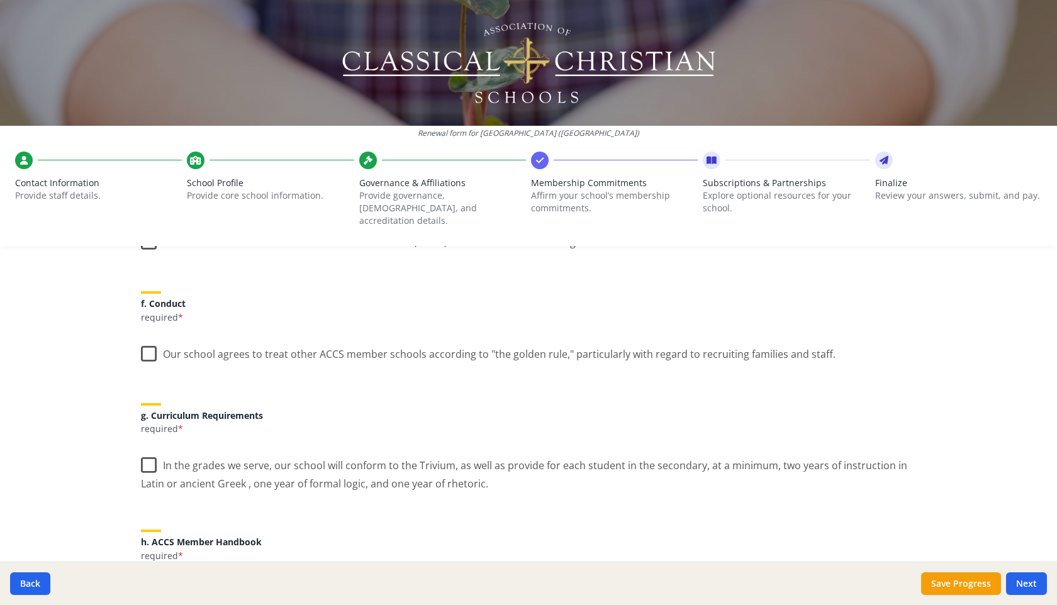
click at [150, 340] on label "Our school agrees to treat other ACCS member schools according to "the golden r…" at bounding box center [488, 351] width 694 height 27
click at [0, 0] on input "Our school agrees to treat other ACCS member schools according to "the golden r…" at bounding box center [0, 0] width 0 height 0
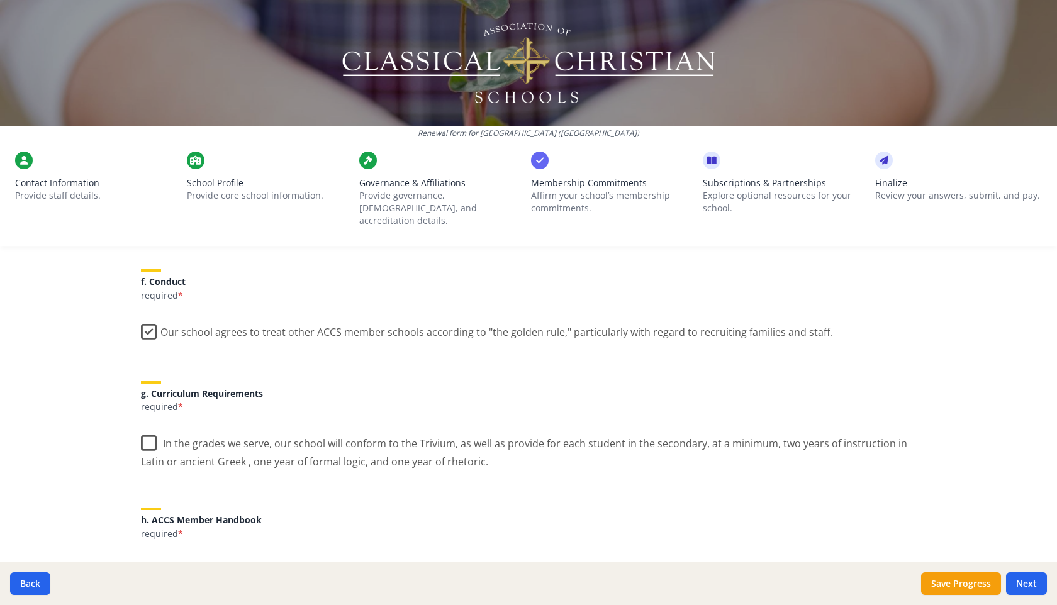
scroll to position [834, 0]
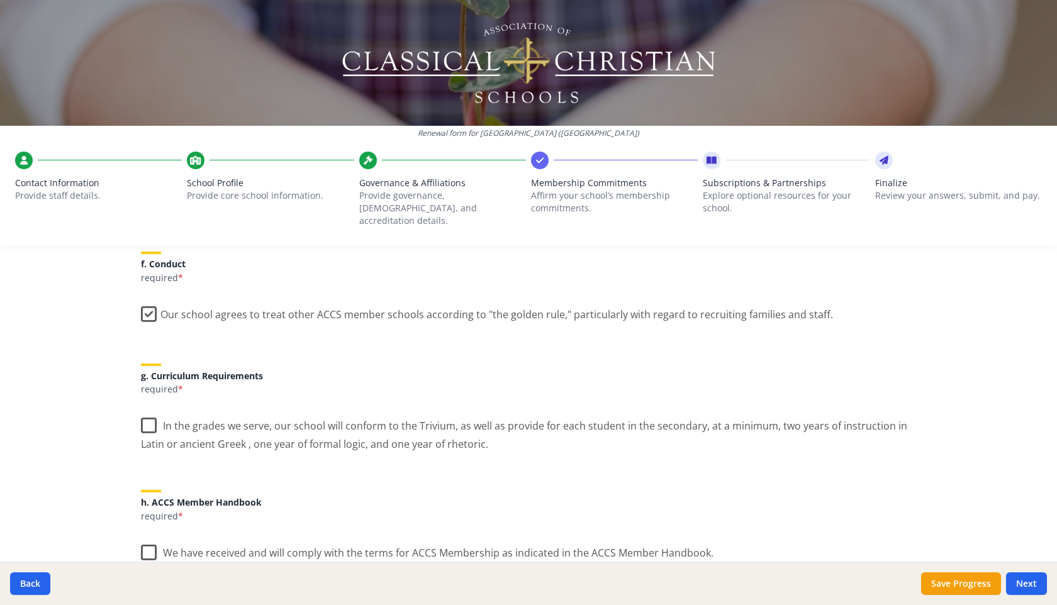
click at [145, 412] on label "In the grades we serve, our school will conform to the Trivium, as well as prov…" at bounding box center [528, 431] width 775 height 42
click at [0, 0] on input "In the grades we serve, our school will conform to the Trivium, as well as prov…" at bounding box center [0, 0] width 0 height 0
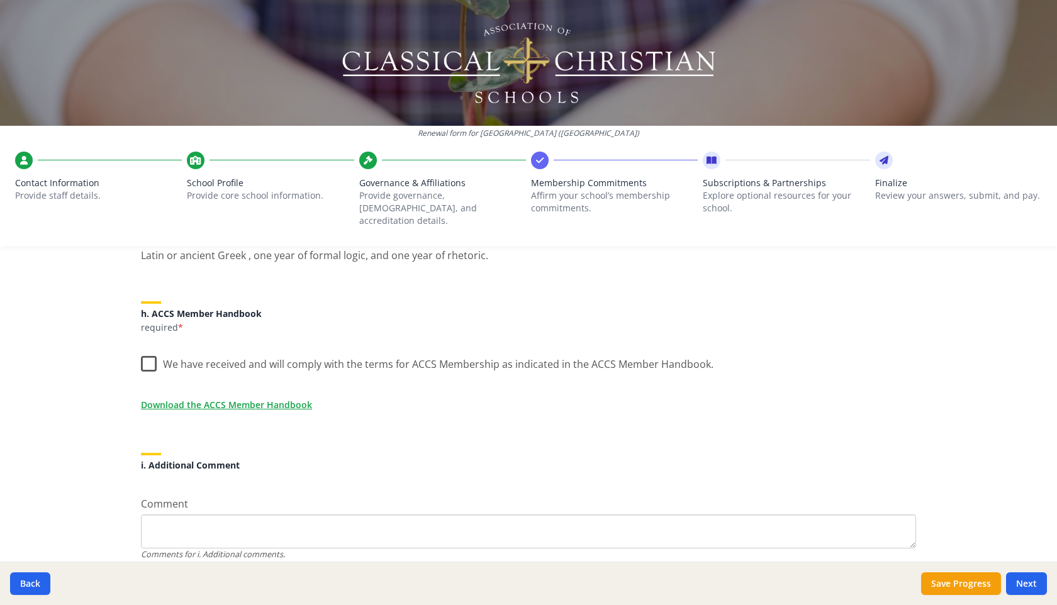
scroll to position [1028, 0]
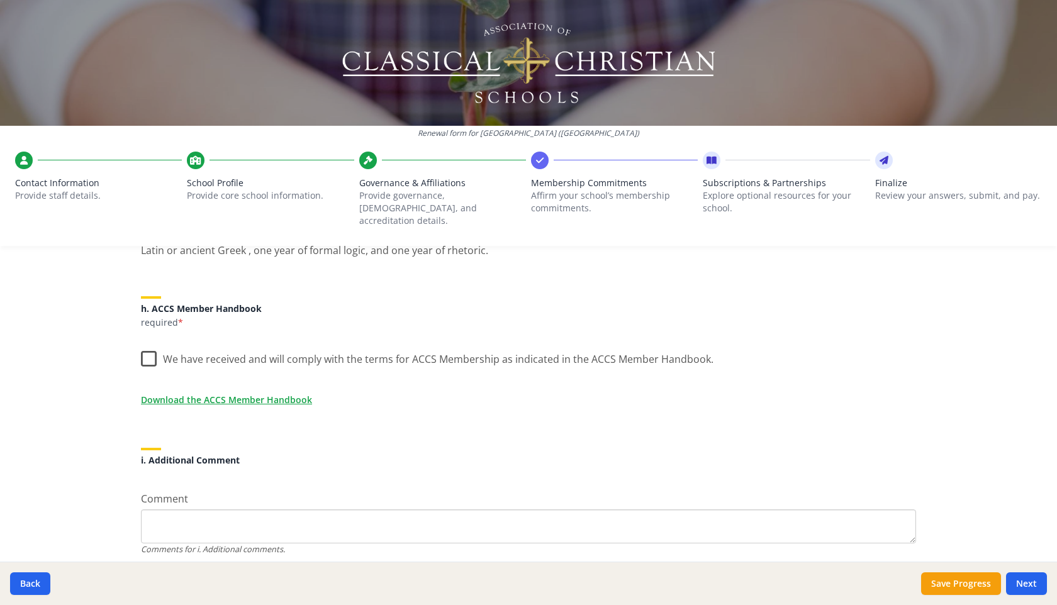
click at [152, 343] on label "We have received and will comply with the terms for ACCS Membership as indicate…" at bounding box center [427, 356] width 572 height 27
click at [0, 0] on input "We have received and will comply with the terms for ACCS Membership as indicate…" at bounding box center [0, 0] width 0 height 0
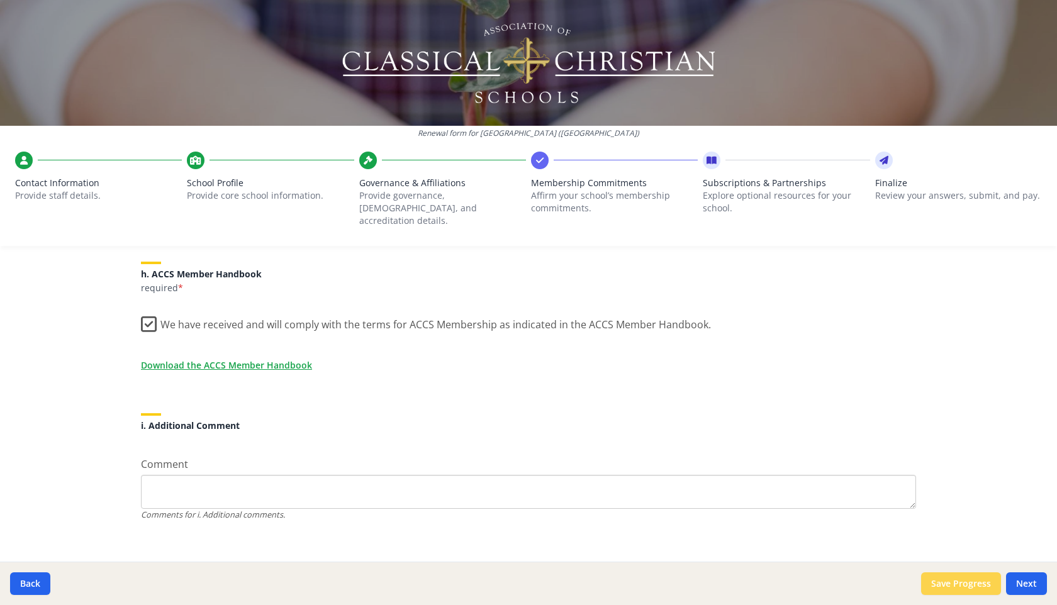
click at [976, 588] on button "Save Progress" at bounding box center [961, 583] width 80 height 23
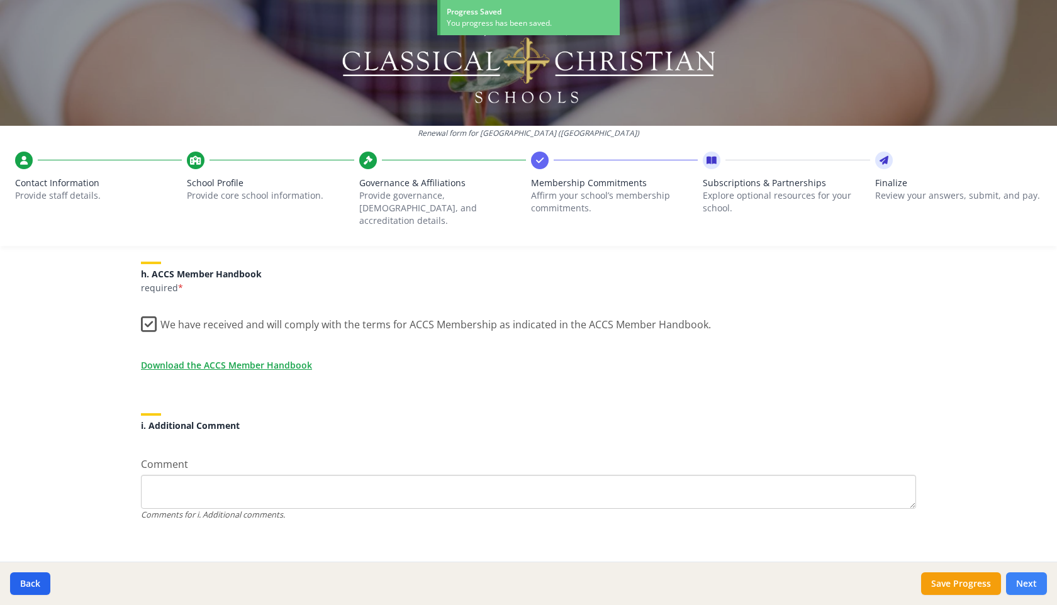
click at [1036, 582] on button "Next" at bounding box center [1026, 583] width 41 height 23
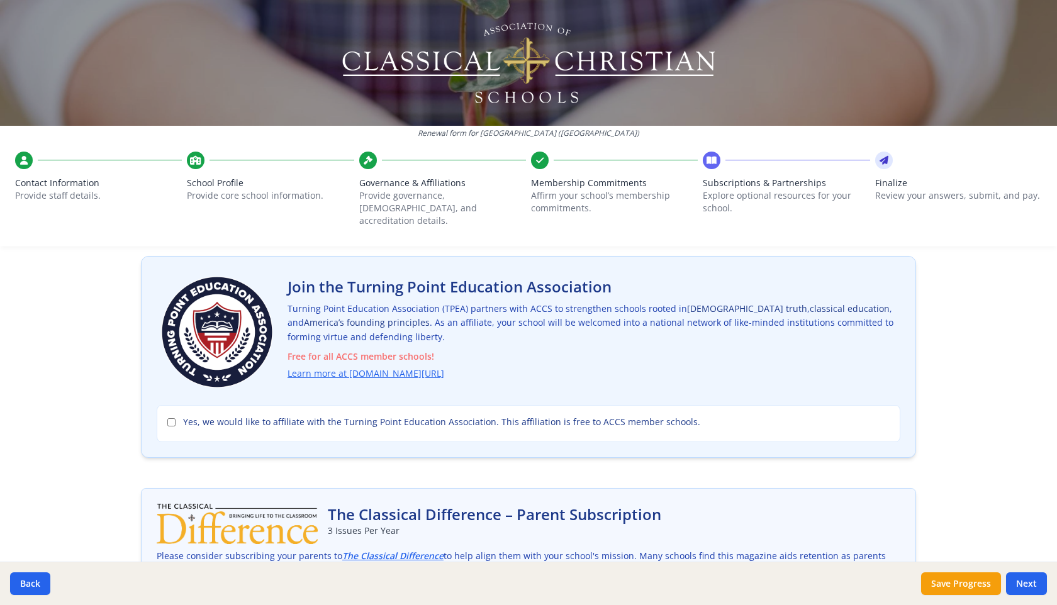
scroll to position [66, 0]
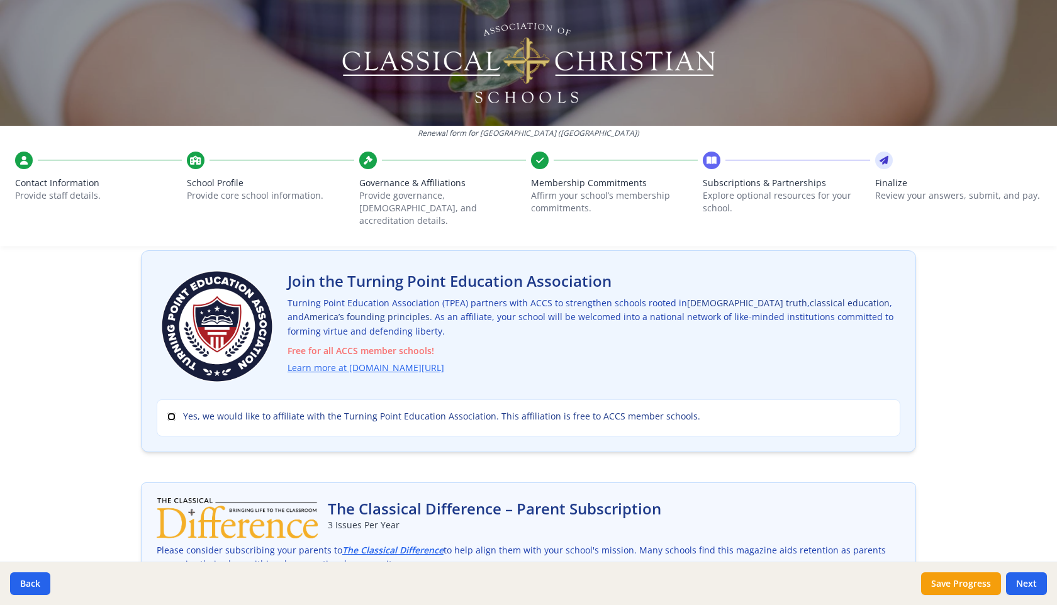
click at [172, 413] on input "Yes, we would like to affiliate with the Turning Point Education Association. T…" at bounding box center [171, 417] width 8 height 8
checkbox input "true"
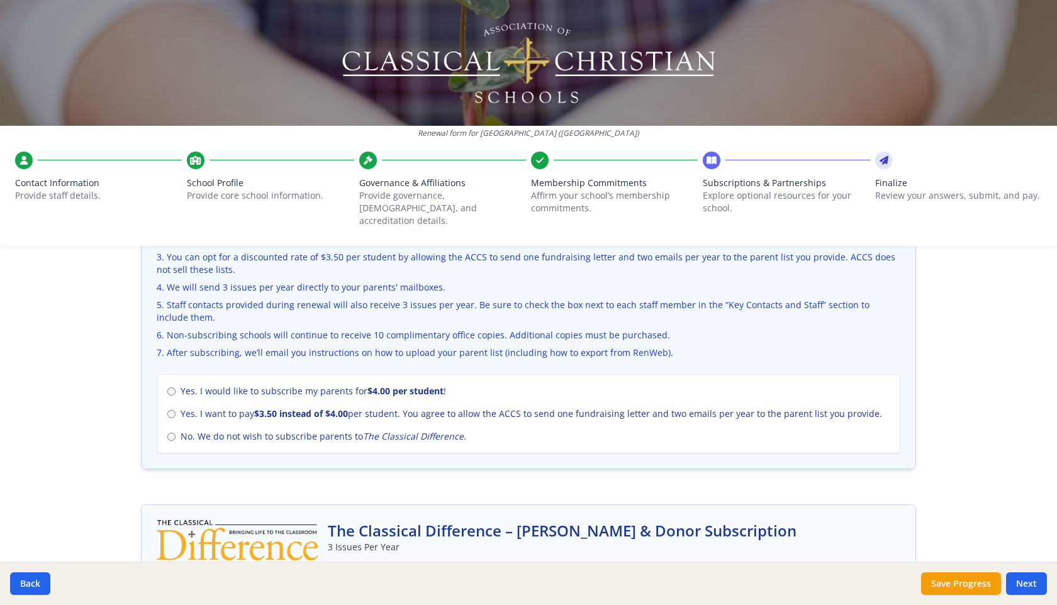
scroll to position [464, 0]
click at [174, 433] on input "No. We do not wish to subscribe parents to The Classical Difference ." at bounding box center [171, 437] width 8 height 8
radio input "true"
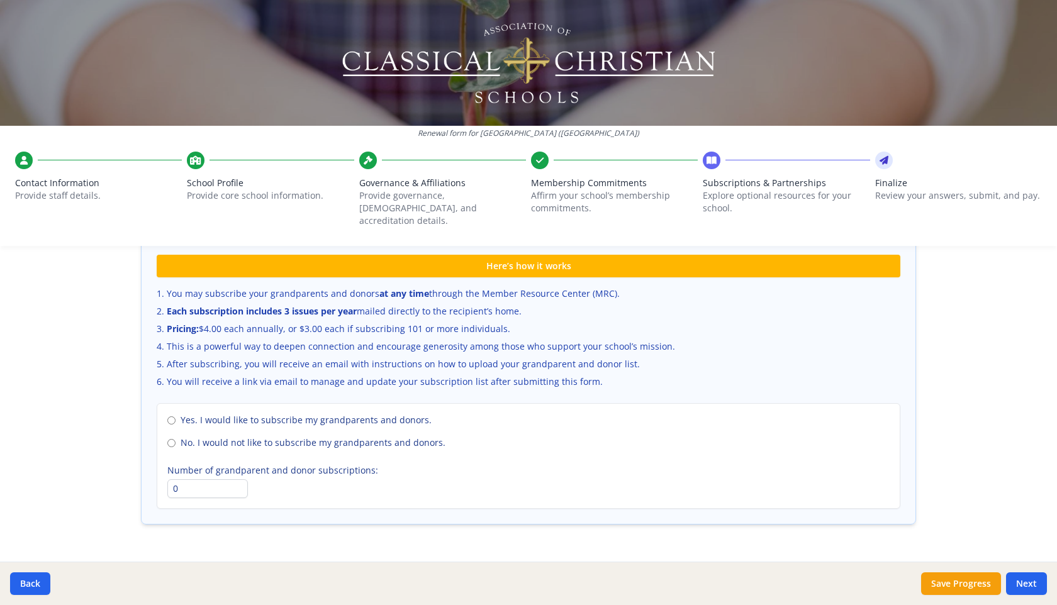
scroll to position [818, 0]
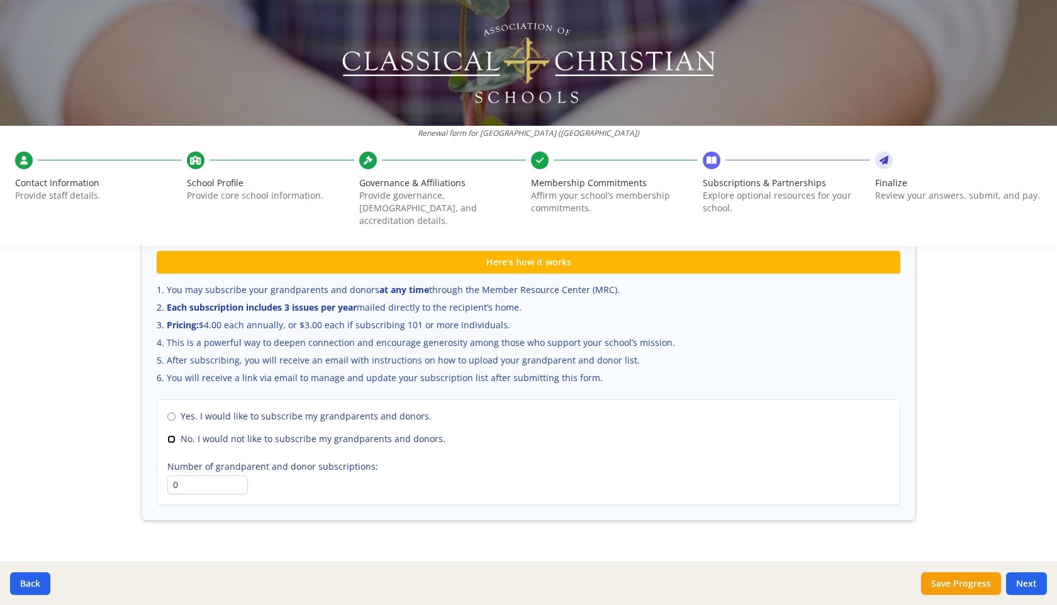
click at [170, 435] on input "No. I would not like to subscribe my grandparents and donors." at bounding box center [171, 439] width 8 height 8
radio input "true"
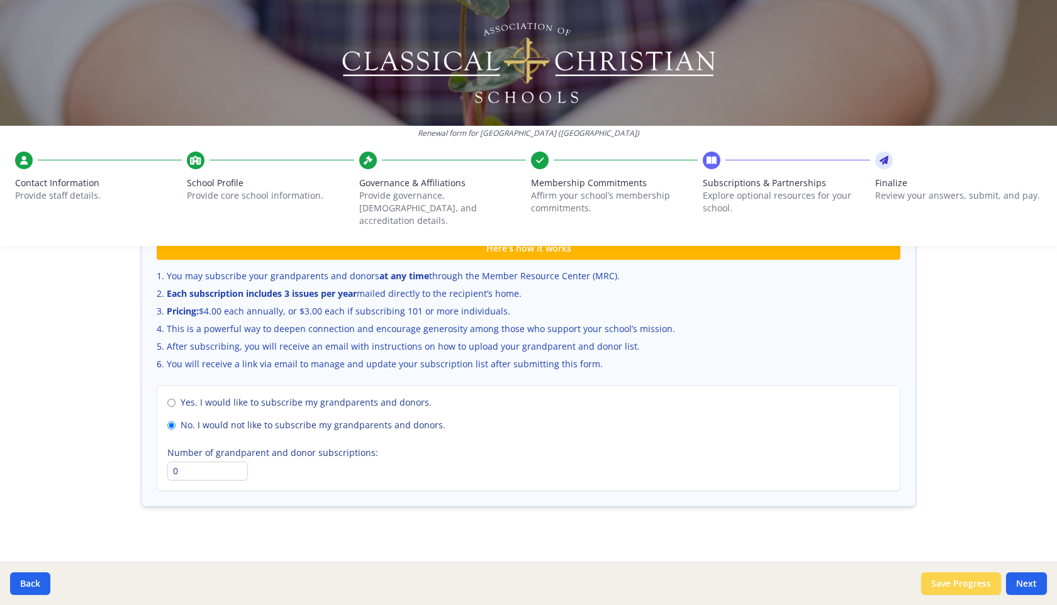
click at [966, 587] on button "Save Progress" at bounding box center [961, 583] width 80 height 23
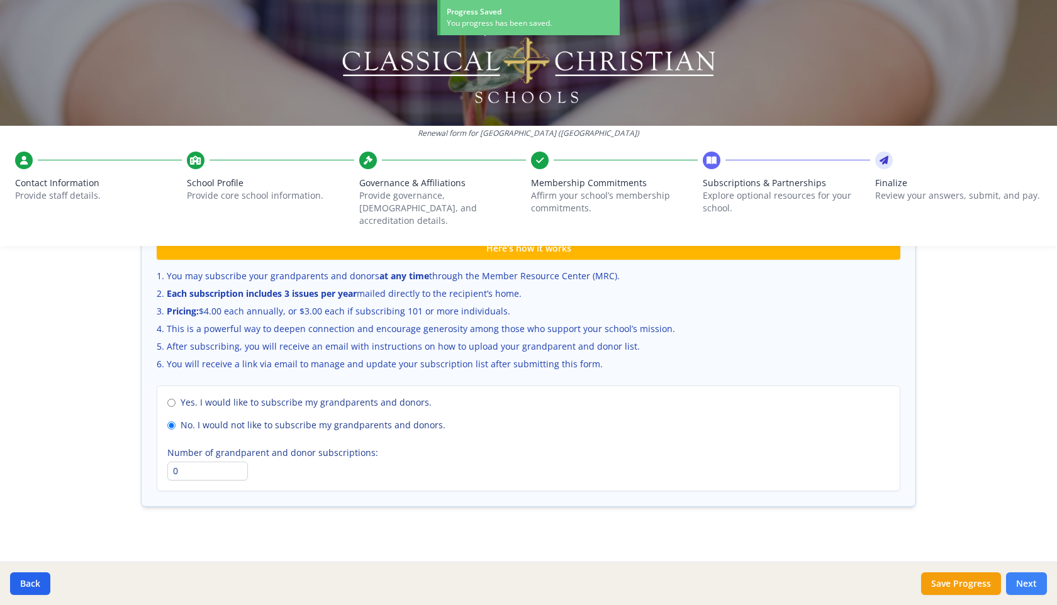
click at [1027, 581] on button "Next" at bounding box center [1026, 583] width 41 height 23
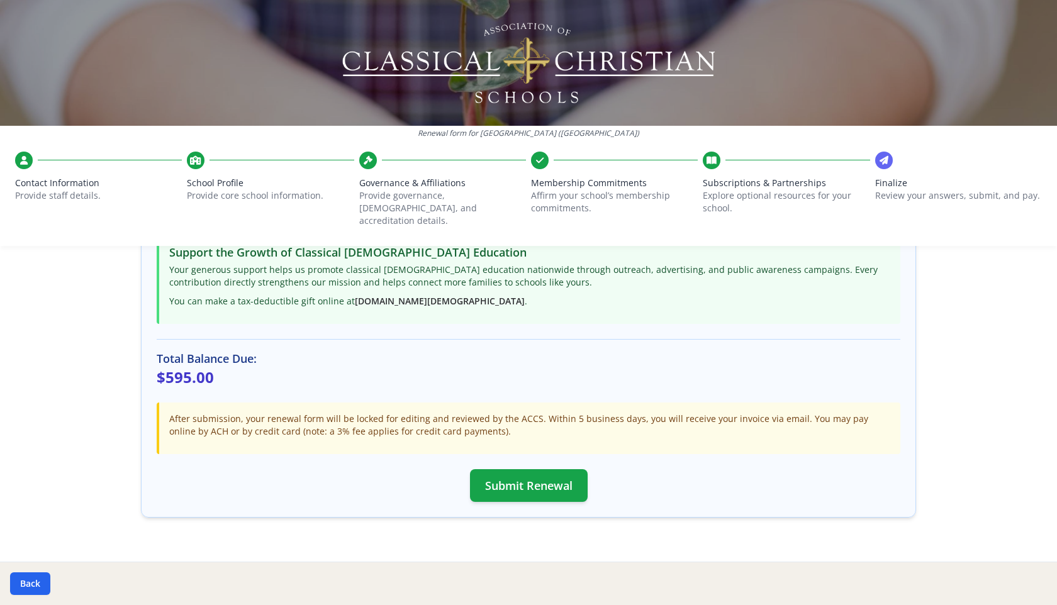
scroll to position [301, 0]
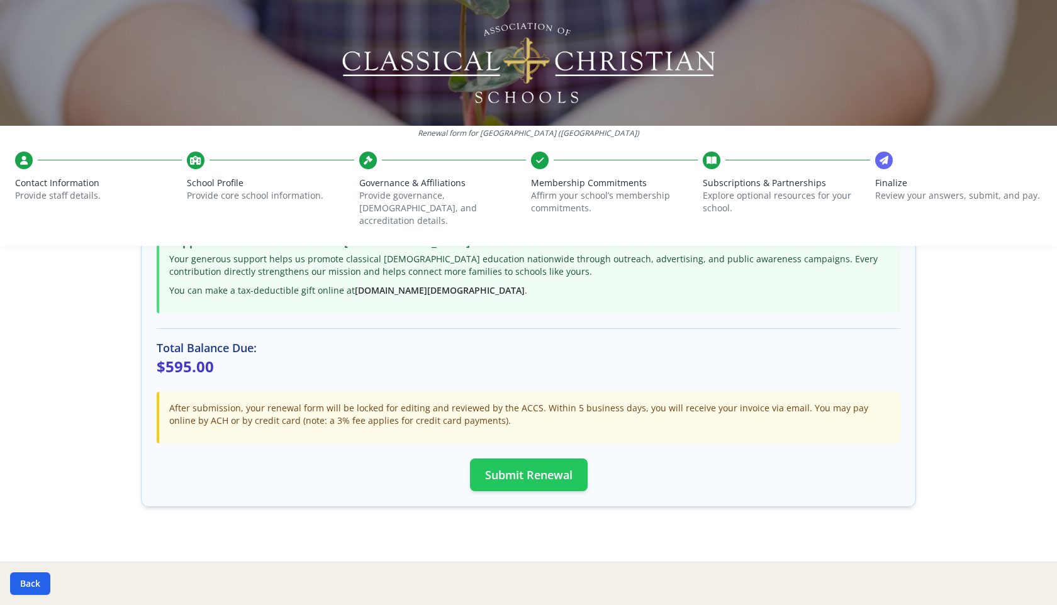
click at [531, 460] on button "Submit Renewal" at bounding box center [529, 475] width 118 height 33
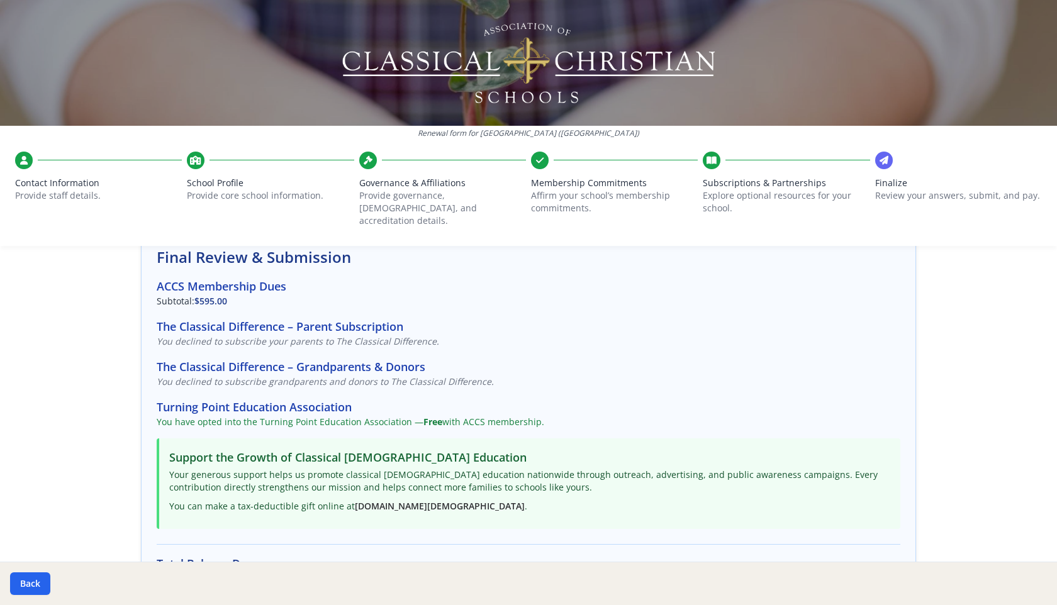
scroll to position [0, 0]
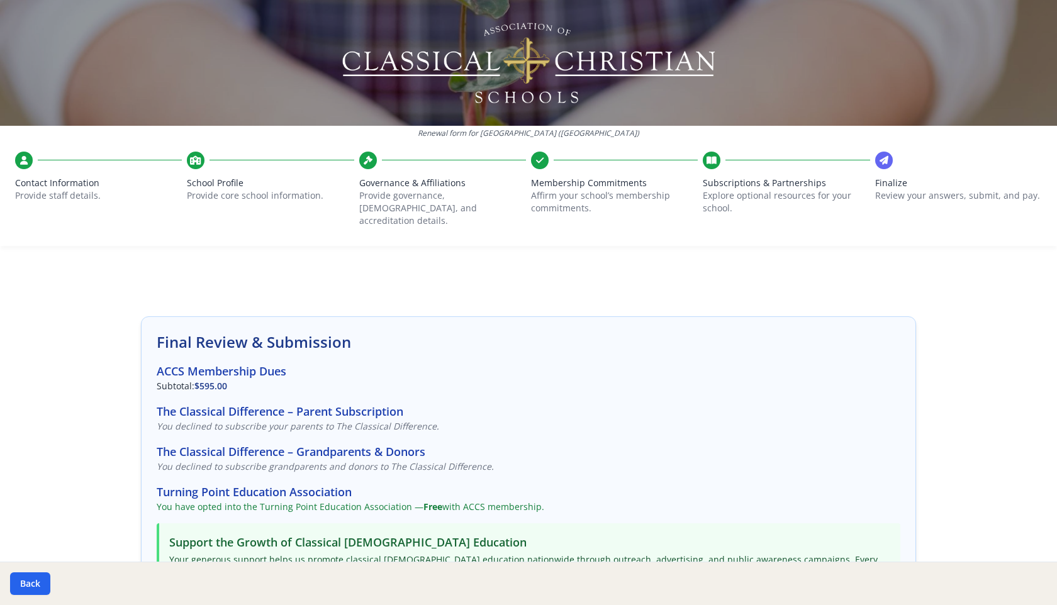
click at [361, 167] on div at bounding box center [442, 161] width 167 height 18
